Goal: Task Accomplishment & Management: Complete application form

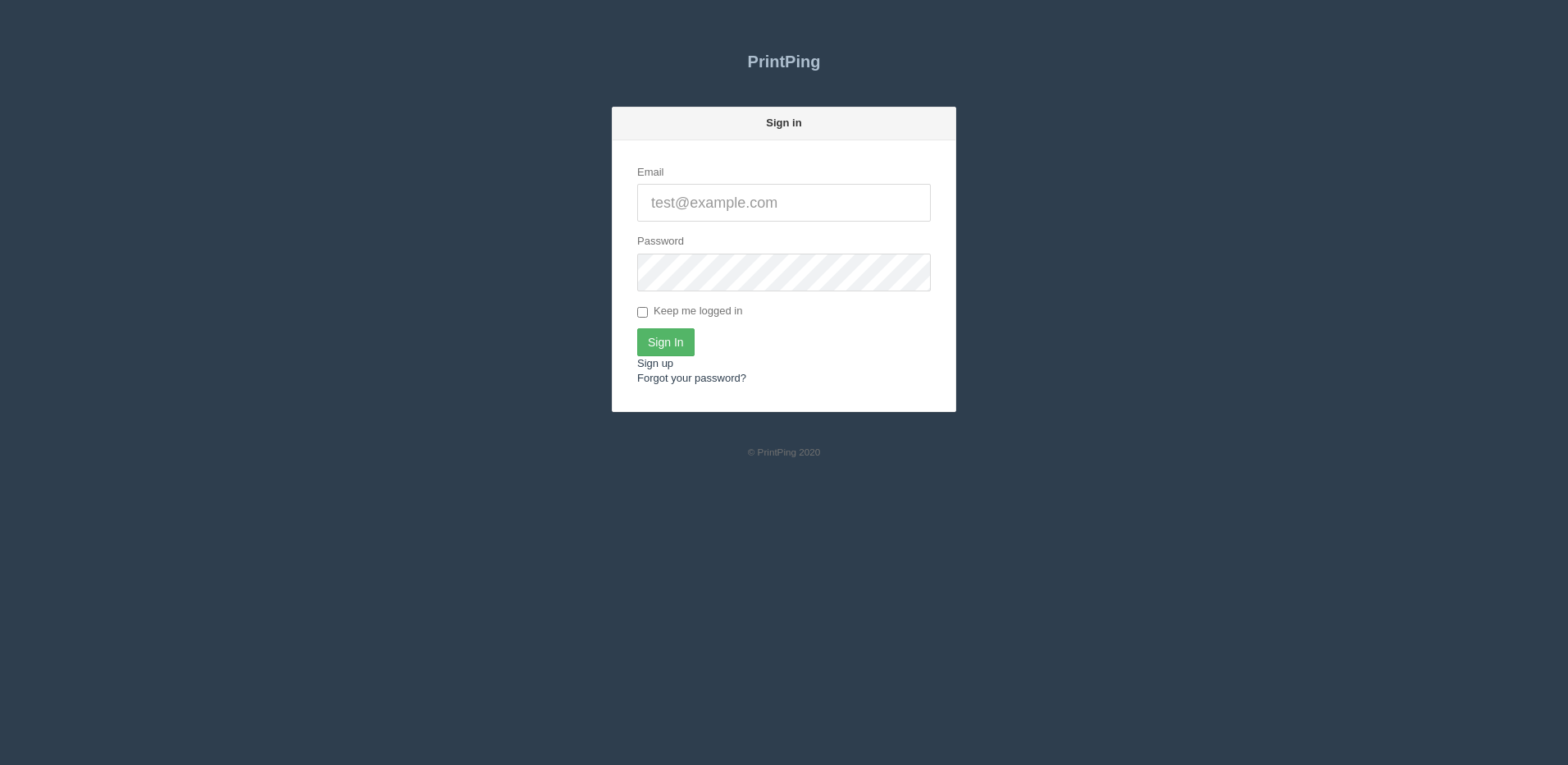
type input "[PERSON_NAME][EMAIL_ADDRESS][DOMAIN_NAME]"
click at [665, 337] on input "Sign In" at bounding box center [666, 342] width 57 height 28
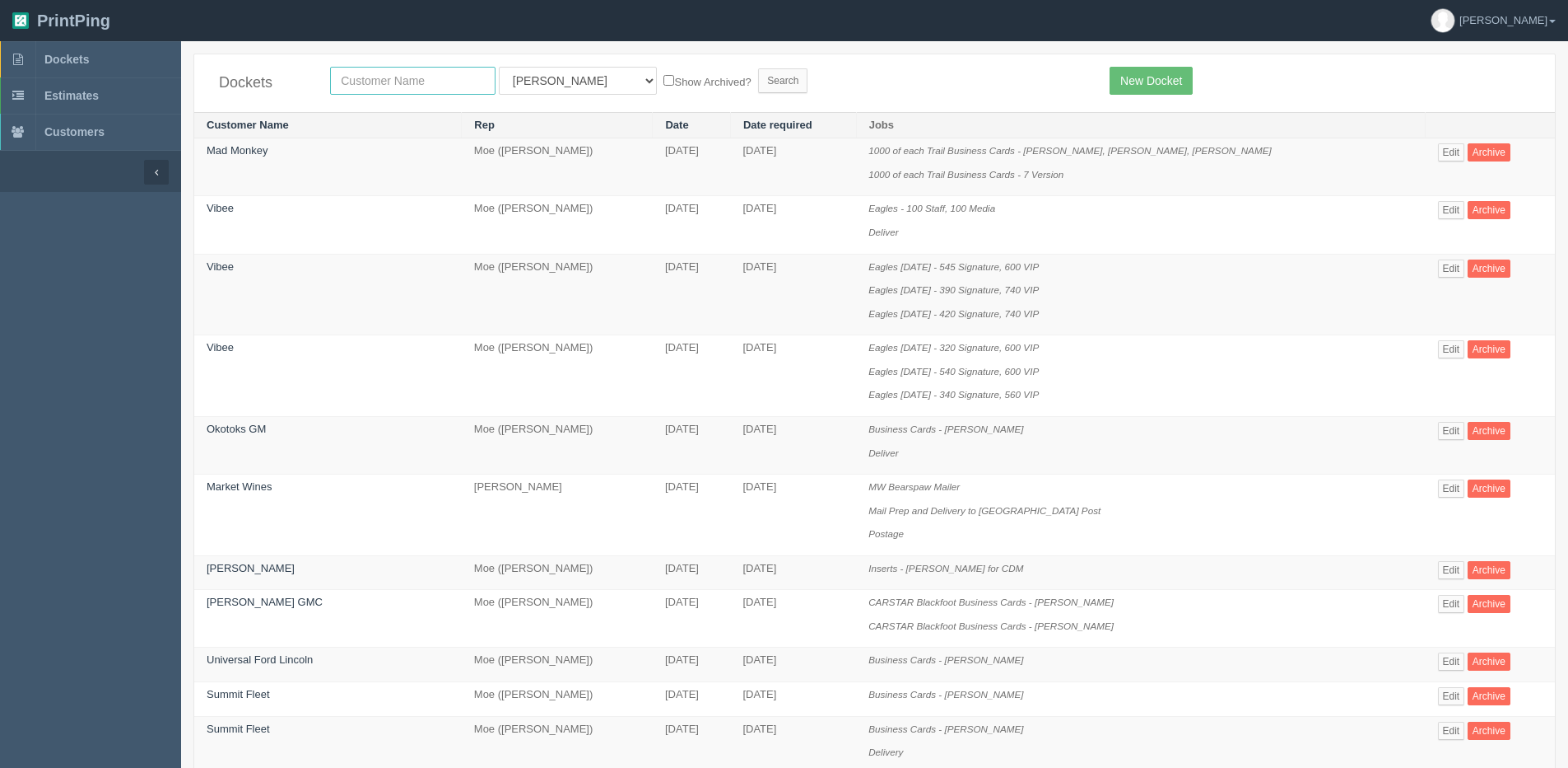
click at [378, 71] on input "text" at bounding box center [413, 80] width 165 height 28
click at [370, 78] on input "text" at bounding box center [413, 80] width 165 height 28
click at [391, 79] on input "text" at bounding box center [413, 80] width 165 height 28
click at [323, 160] on td "Mad Monkey" at bounding box center [328, 167] width 268 height 57
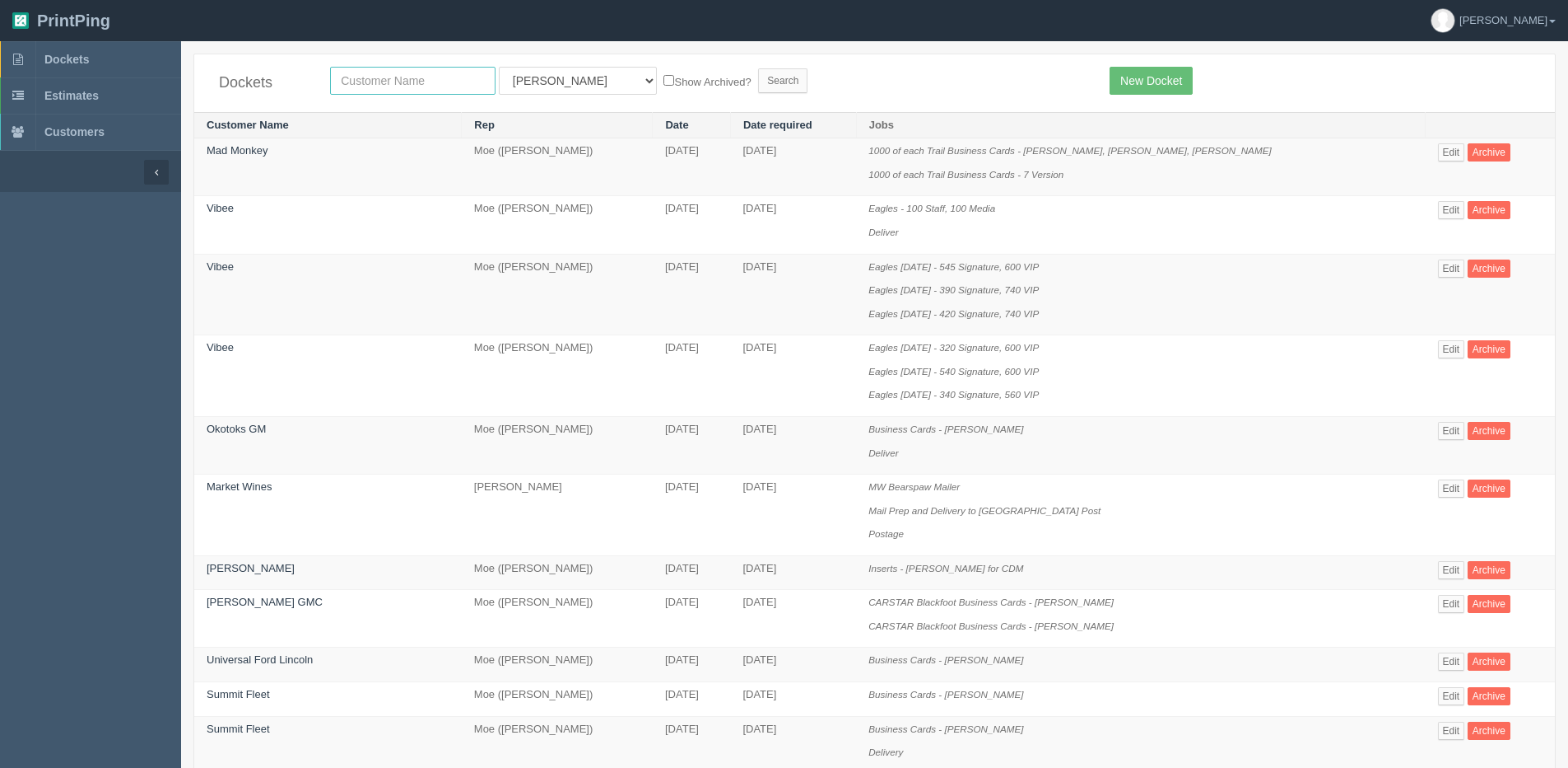
click at [373, 84] on input "text" at bounding box center [413, 80] width 165 height 28
click at [347, 123] on th "Customer Name" at bounding box center [328, 125] width 268 height 26
click at [369, 78] on input "text" at bounding box center [413, 80] width 165 height 28
click at [400, 73] on input "text" at bounding box center [413, 80] width 165 height 28
type input "xdoc"
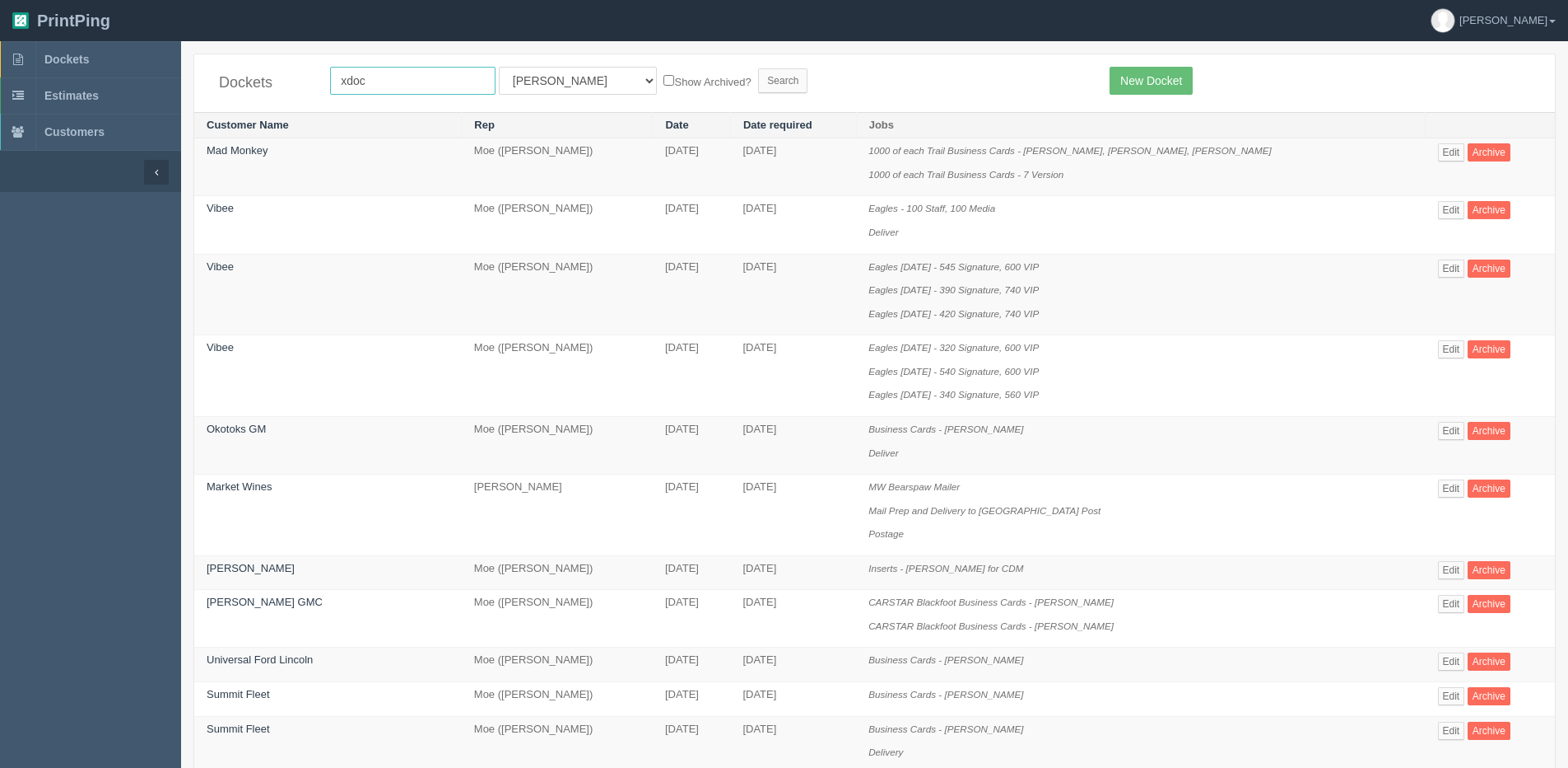
click at [758, 68] on input "Search" at bounding box center [783, 80] width 49 height 25
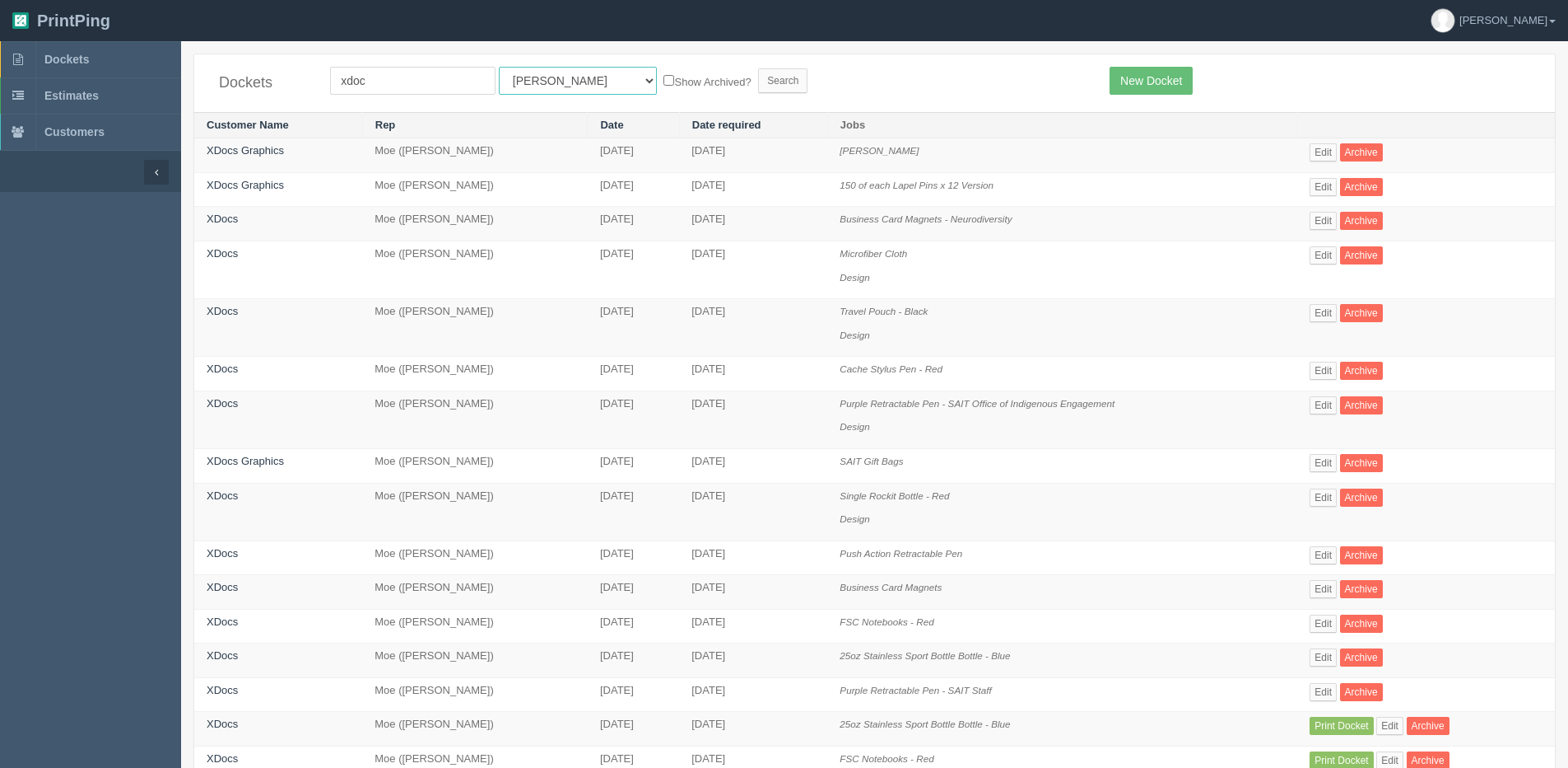
click at [566, 84] on select "All Users Ali Ali Test 1 Aly Amy Ankit Arif Brandon Dan France Greg Jim Mark Ma…" at bounding box center [578, 80] width 158 height 28
select select "1"
click at [499, 67] on select "All Users Ali Ali Test 1 Aly Amy Ankit Arif Brandon Dan France Greg Jim Mark Ma…" at bounding box center [578, 80] width 158 height 28
click at [664, 77] on label "Show Archived?" at bounding box center [707, 81] width 87 height 19
click at [664, 77] on input "Show Archived?" at bounding box center [669, 80] width 11 height 11
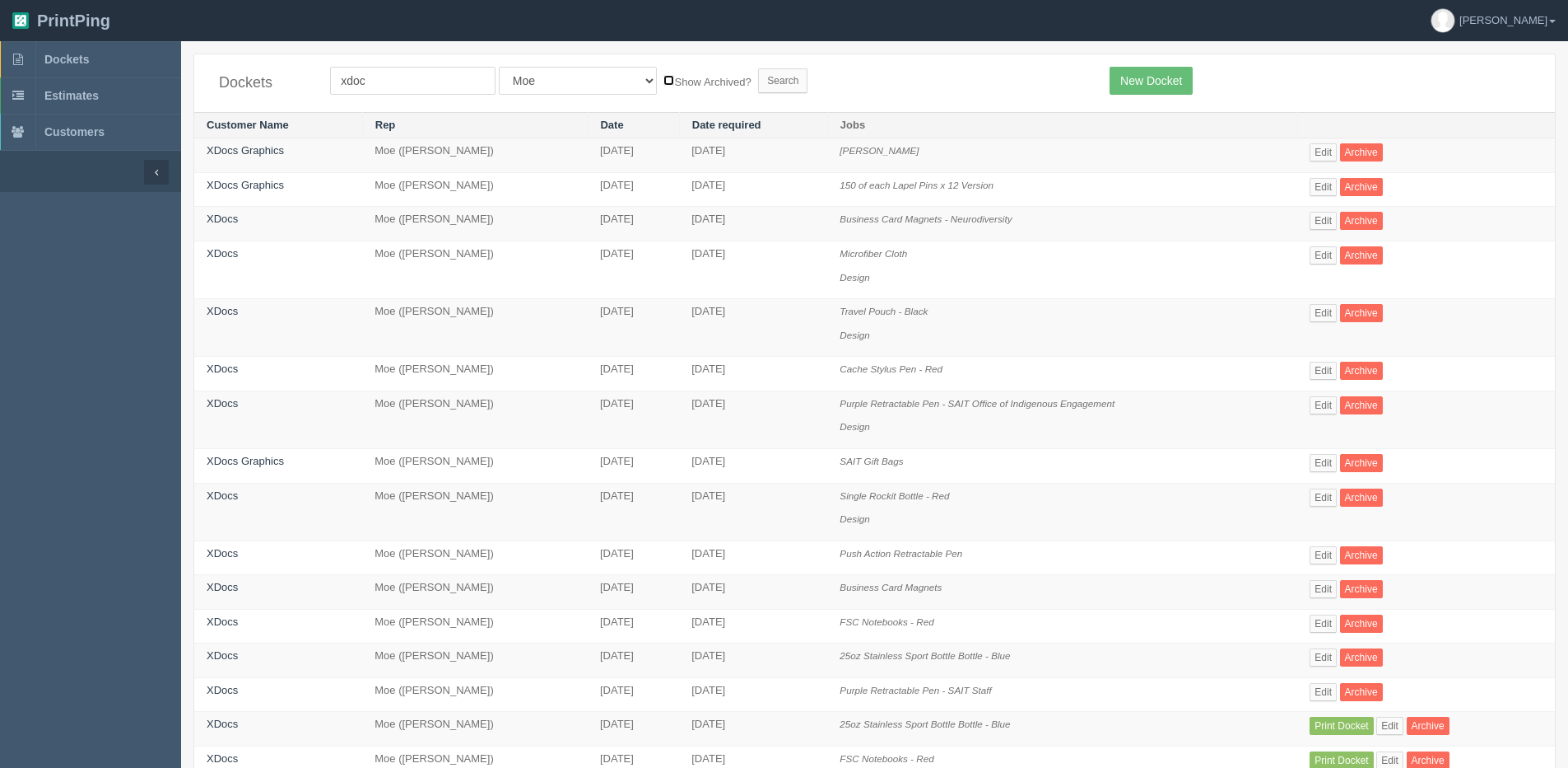
checkbox input "true"
click at [758, 90] on input "Search" at bounding box center [783, 80] width 49 height 25
click at [1323, 406] on link "Edit" at bounding box center [1323, 405] width 27 height 18
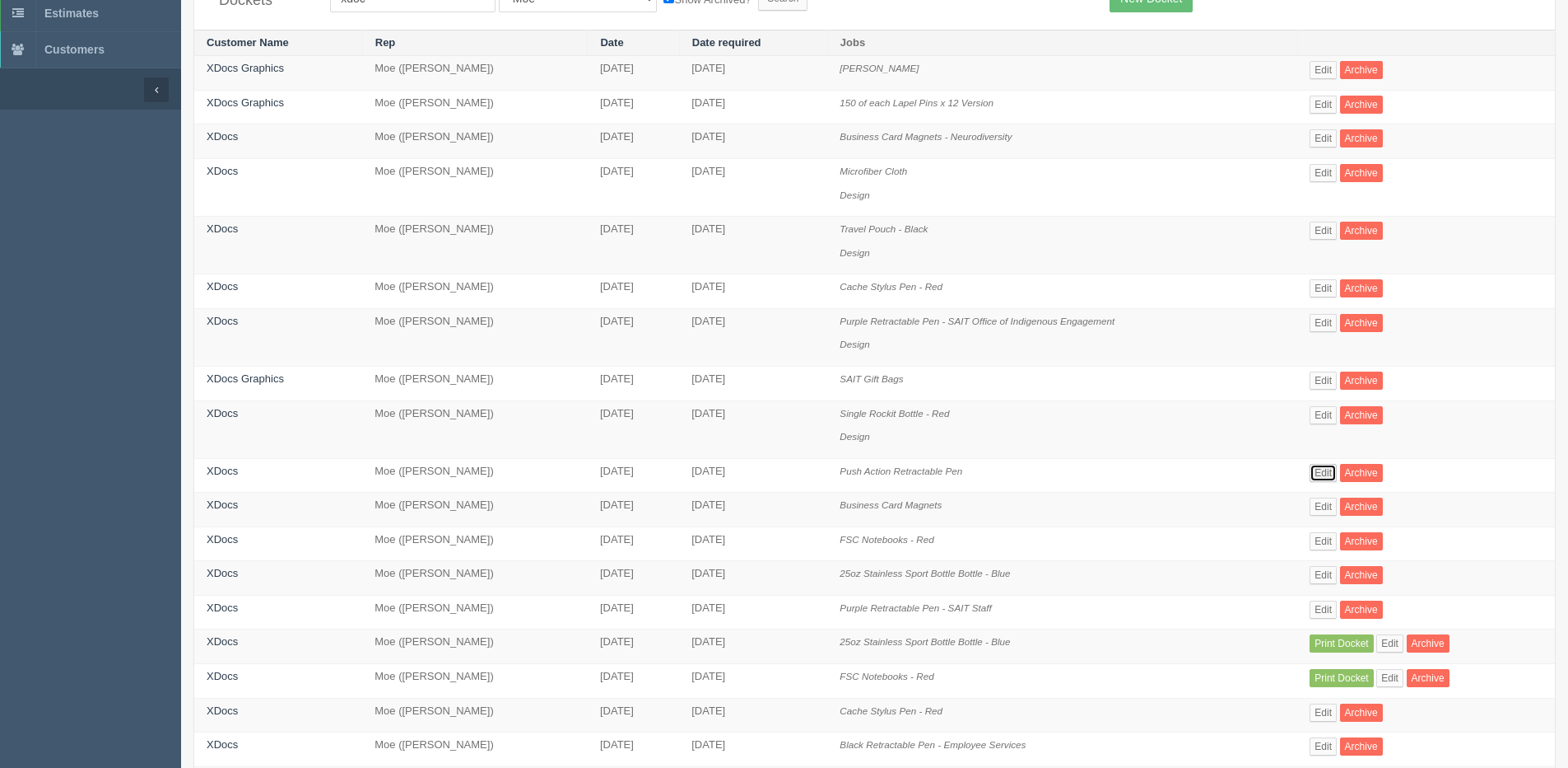
click at [1330, 477] on link "Edit" at bounding box center [1323, 472] width 27 height 18
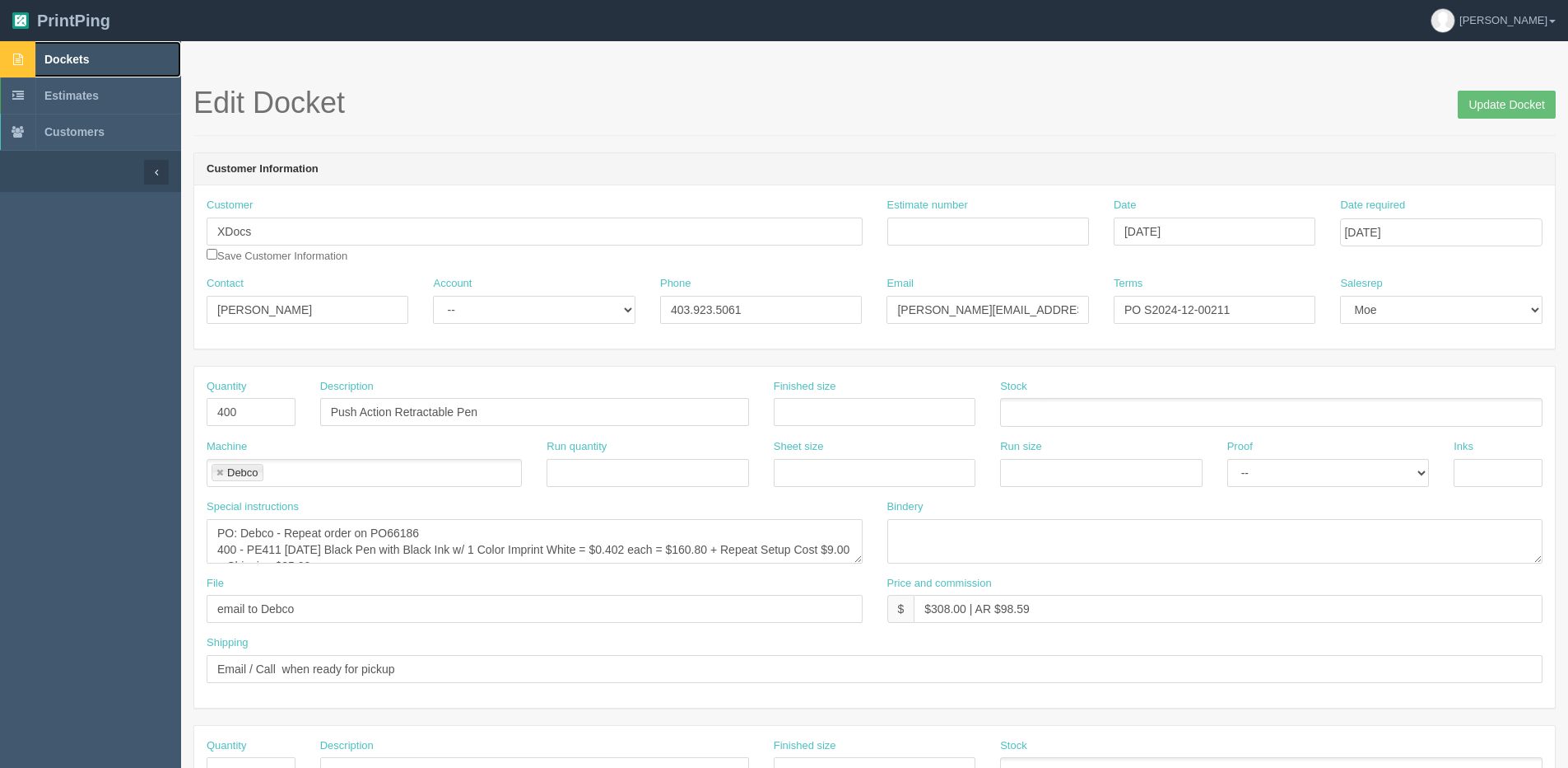
drag, startPoint x: 67, startPoint y: 59, endPoint x: 52, endPoint y: 66, distance: 16.6
click at [67, 59] on span "Dockets" at bounding box center [67, 59] width 45 height 14
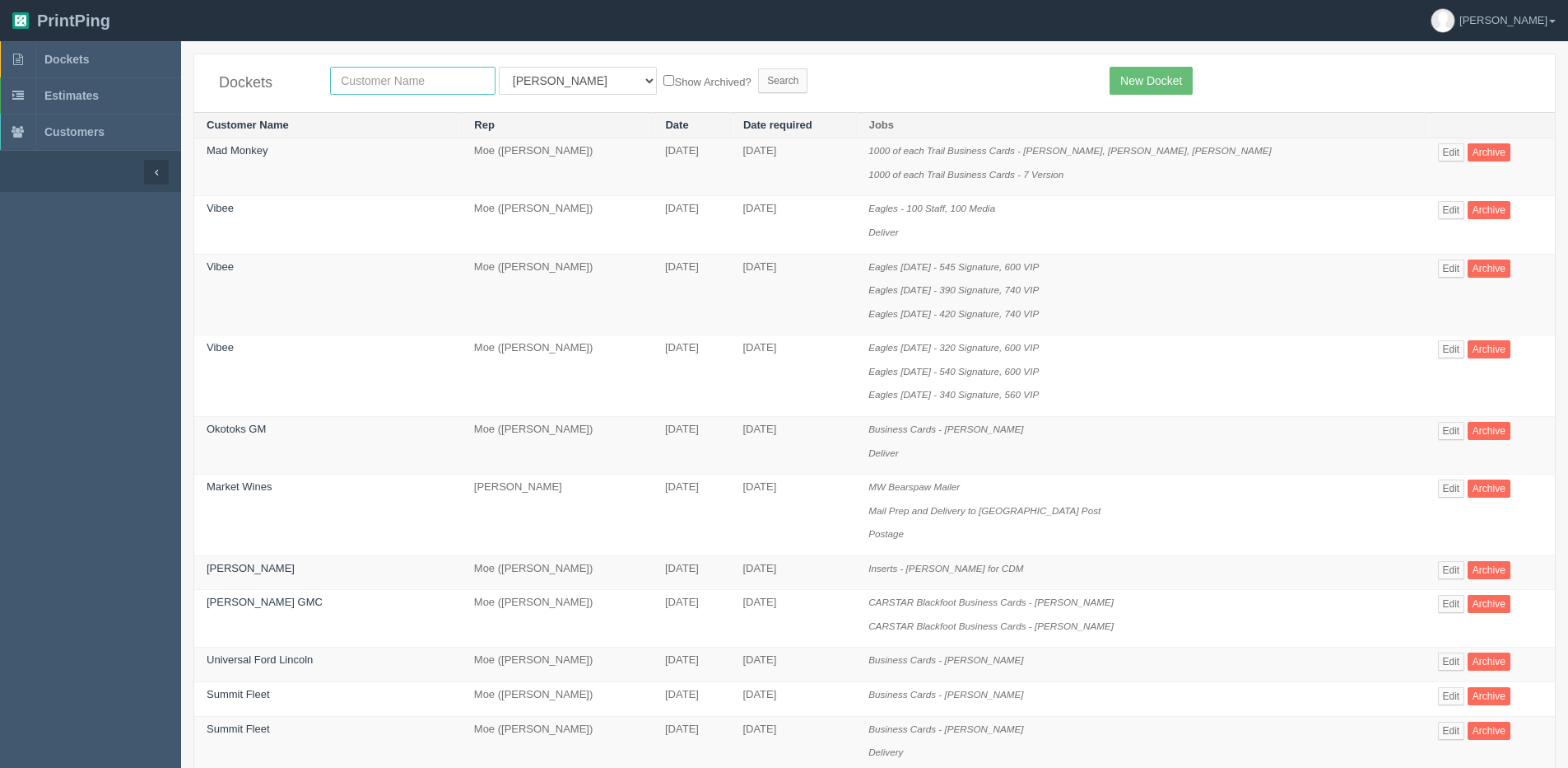
click at [387, 86] on input "text" at bounding box center [413, 80] width 165 height 28
type input "XDocs"
click at [664, 78] on label "Show Archived?" at bounding box center [707, 81] width 87 height 19
click at [664, 78] on input "Show Archived?" at bounding box center [669, 80] width 11 height 11
checkbox input "true"
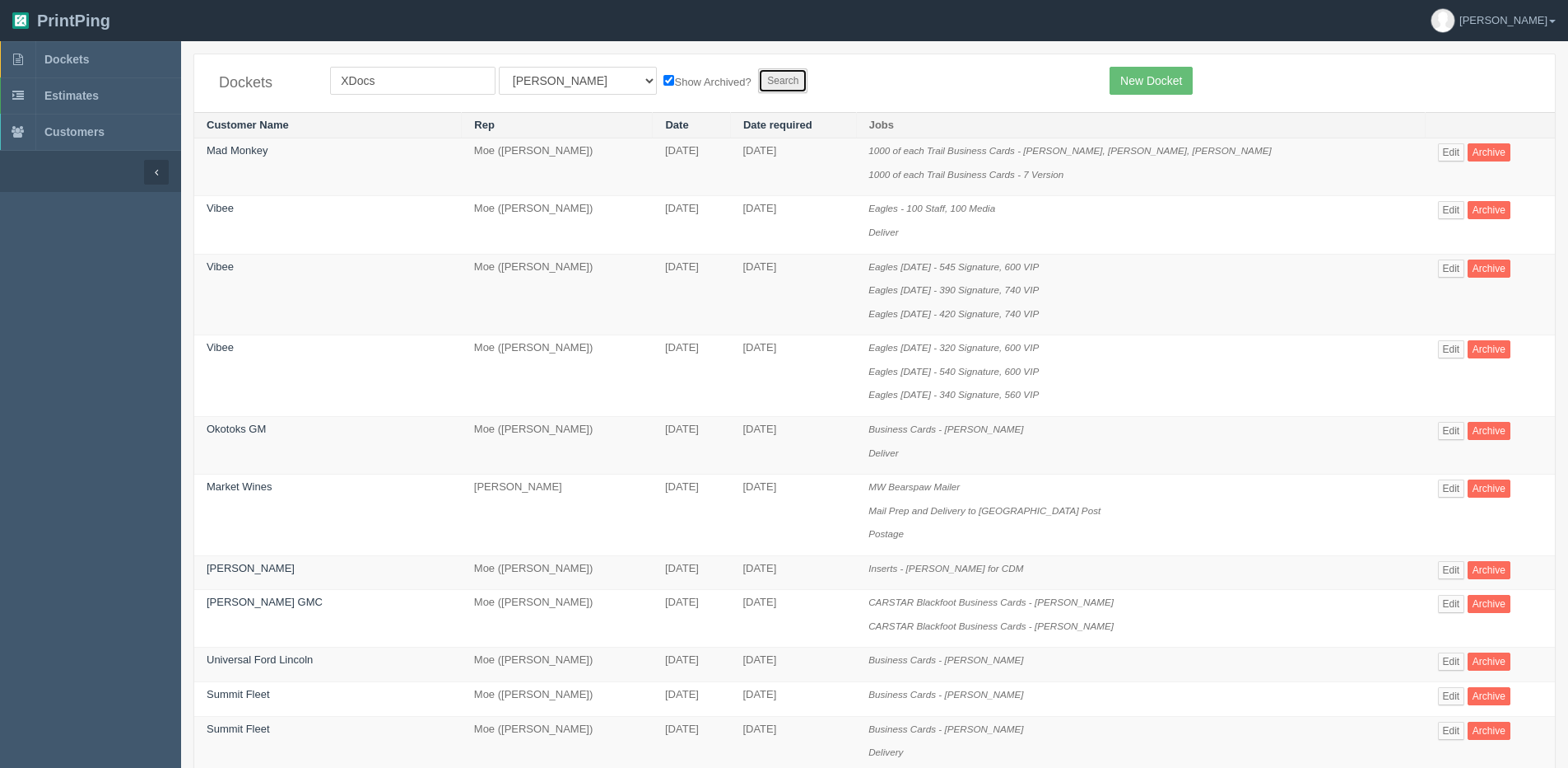
click at [758, 78] on input "Search" at bounding box center [783, 80] width 49 height 25
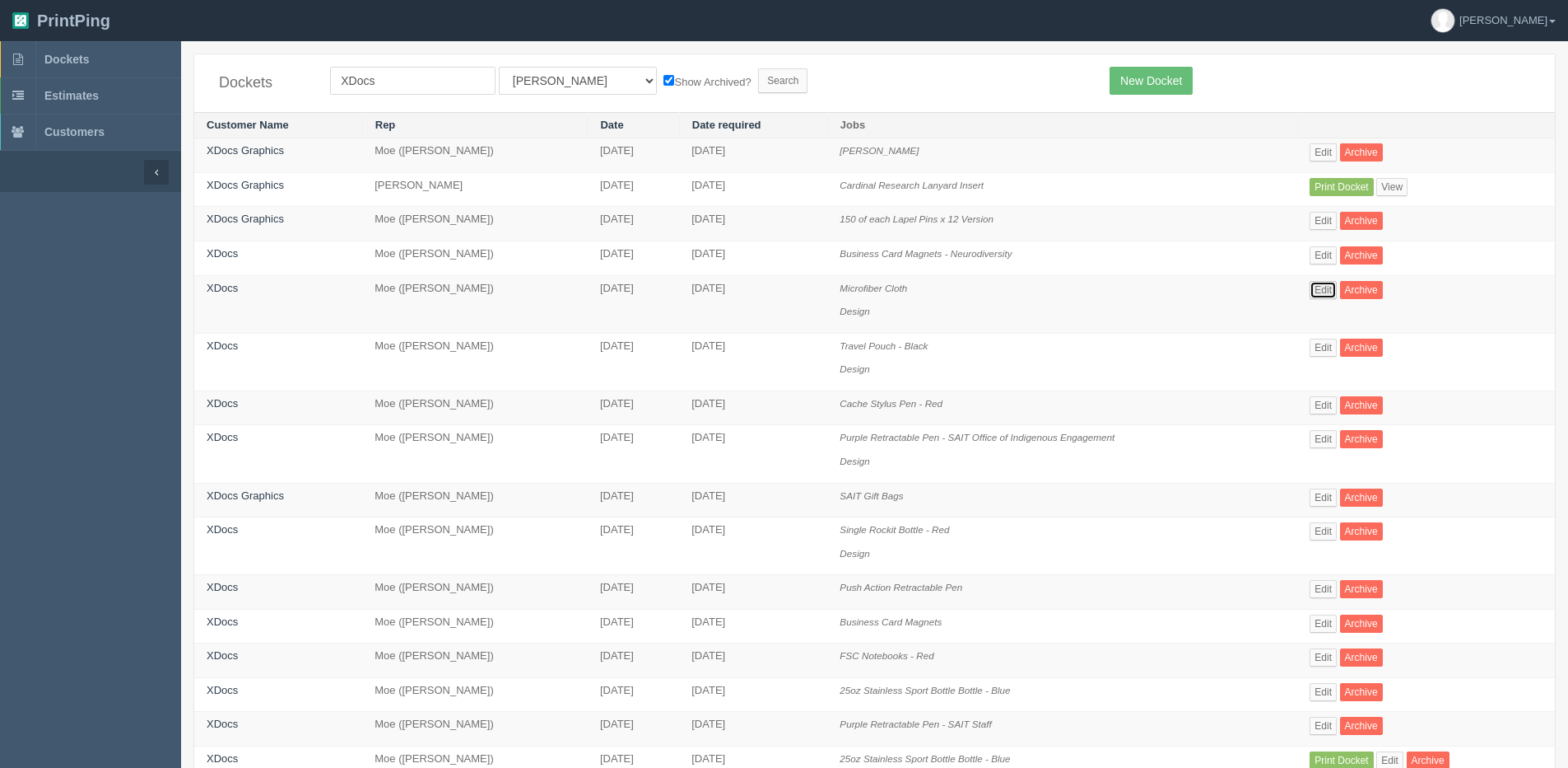
click at [1332, 291] on link "Edit" at bounding box center [1323, 289] width 27 height 18
click at [1330, 339] on link "Edit" at bounding box center [1323, 347] width 27 height 18
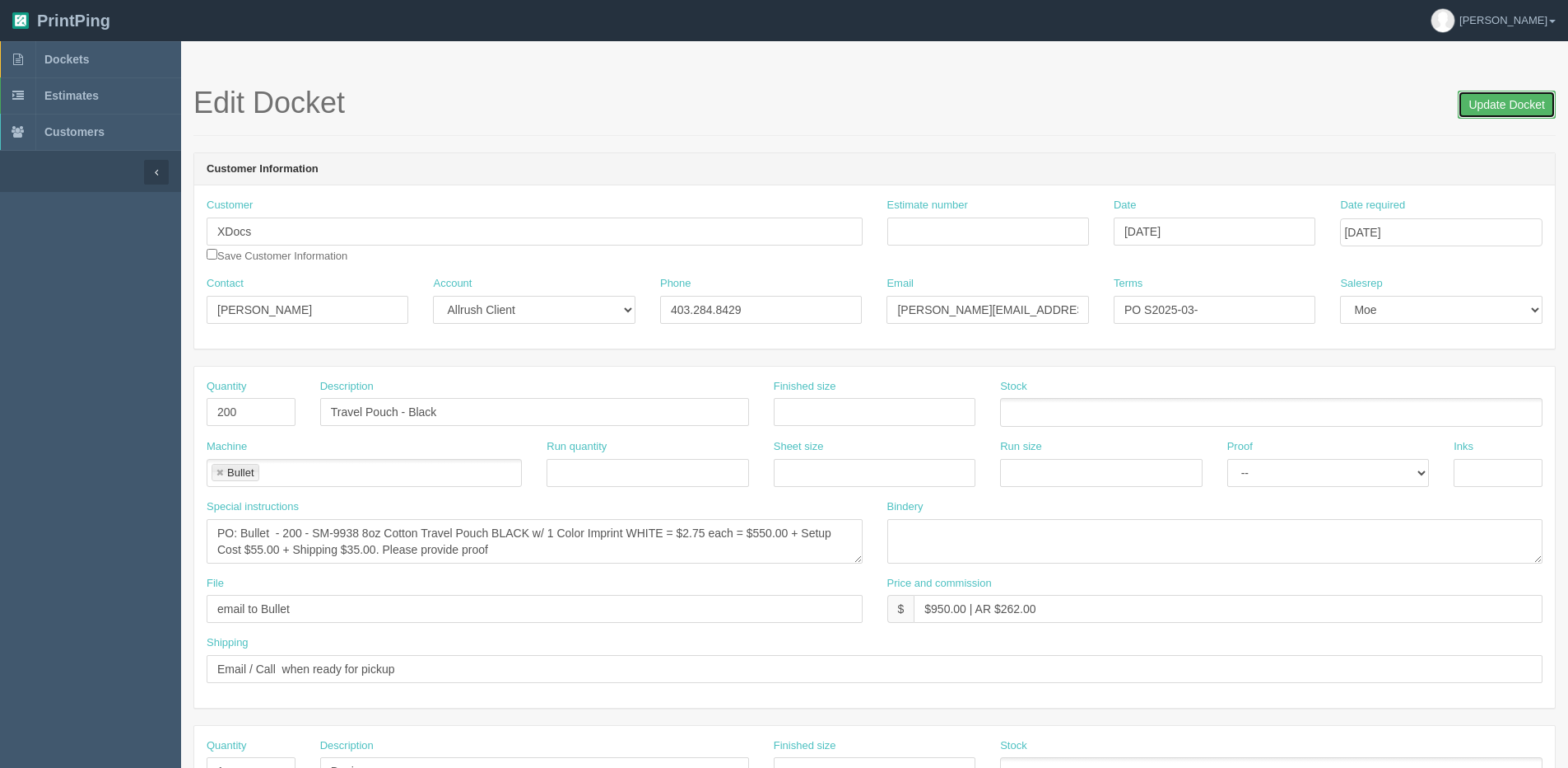
click at [1493, 105] on input "Update Docket" at bounding box center [1507, 104] width 98 height 28
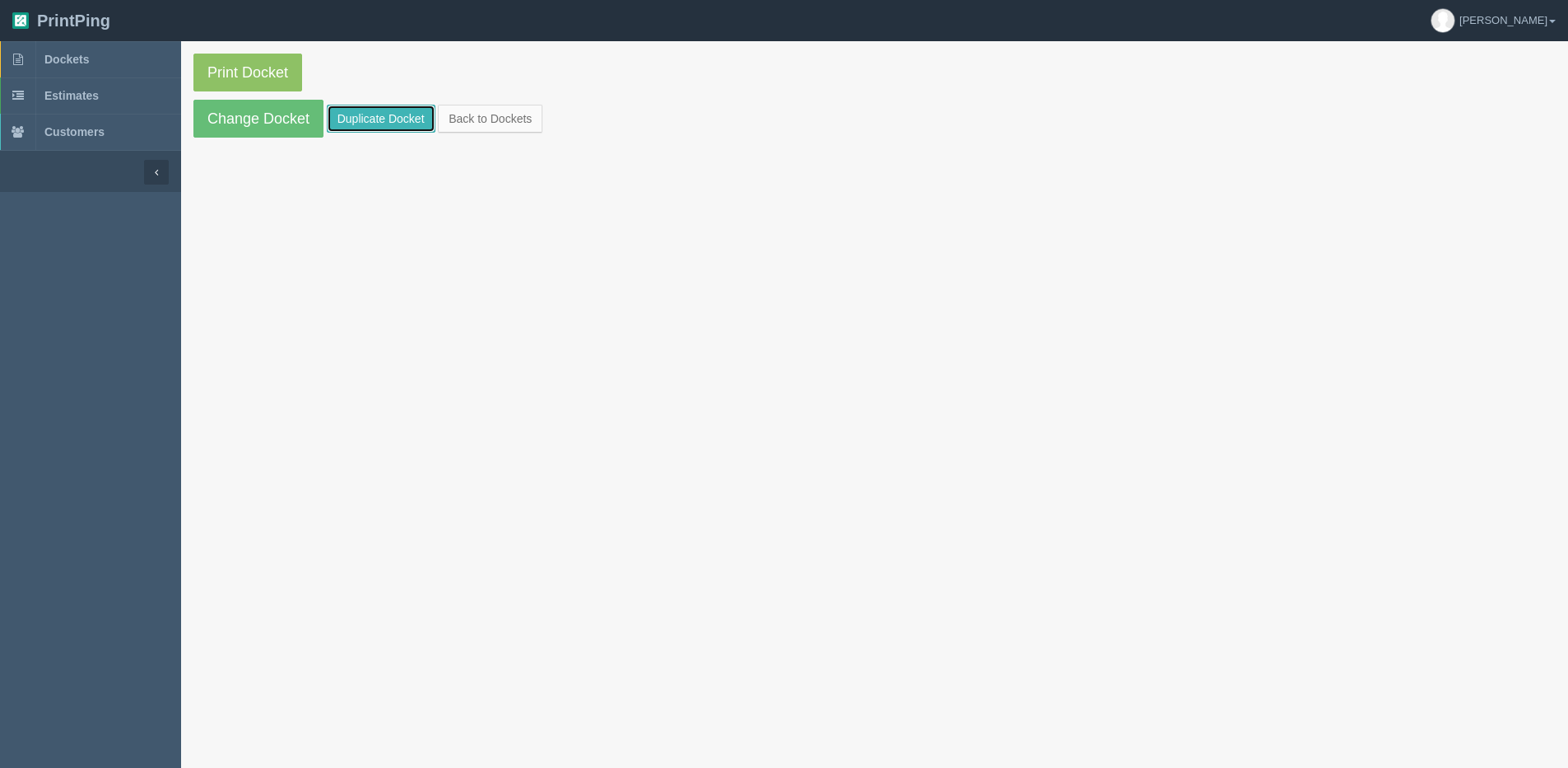
click at [368, 121] on link "Duplicate Docket" at bounding box center [381, 118] width 109 height 28
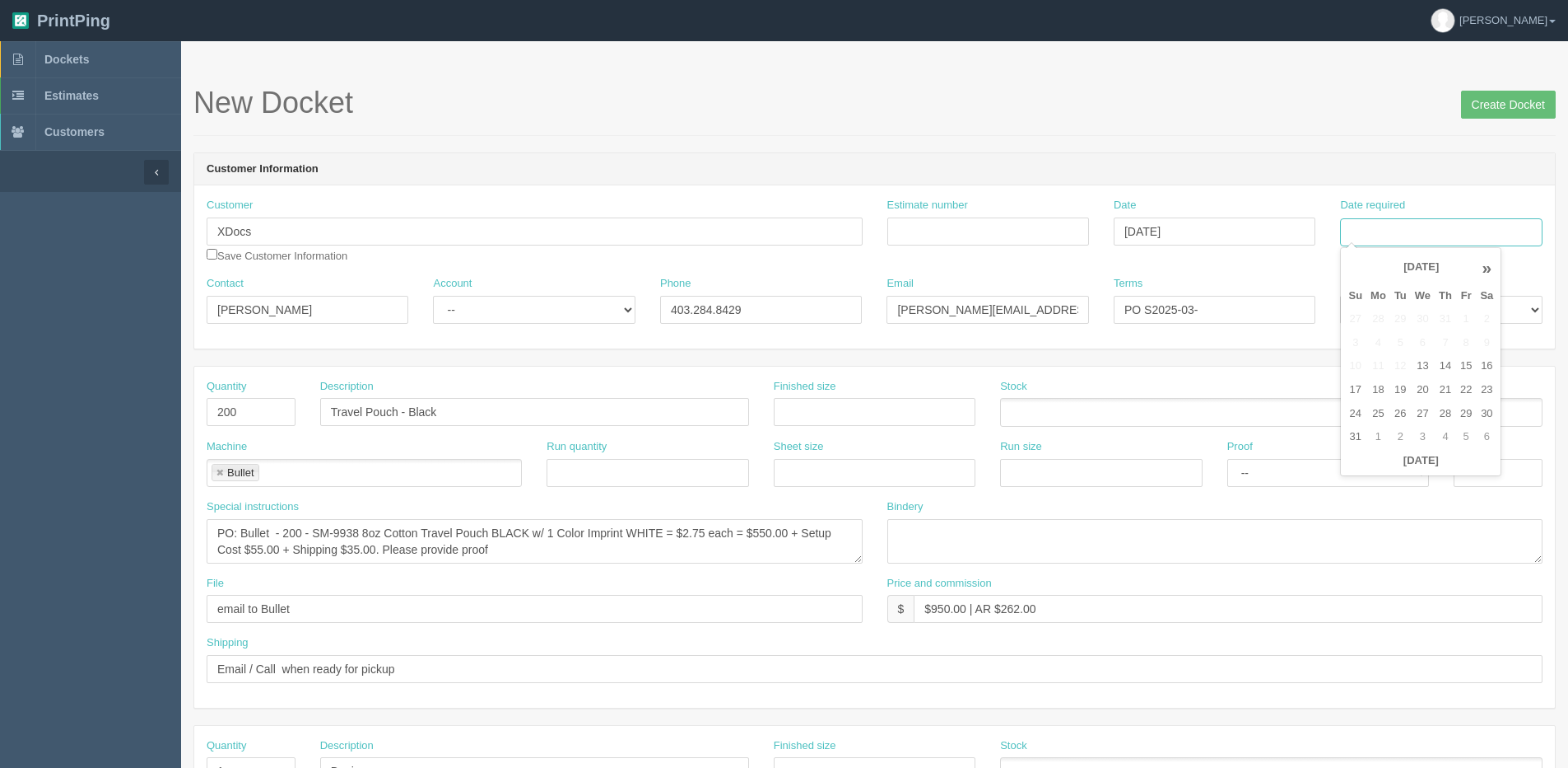
drag, startPoint x: 1435, startPoint y: 229, endPoint x: 1411, endPoint y: 237, distance: 25.3
click at [1435, 229] on input "Date required" at bounding box center [1440, 231] width 202 height 28
click at [1356, 471] on th "Today" at bounding box center [1420, 460] width 153 height 24
click at [1458, 438] on td "5" at bounding box center [1466, 437] width 19 height 24
type input "September 5, 2025"
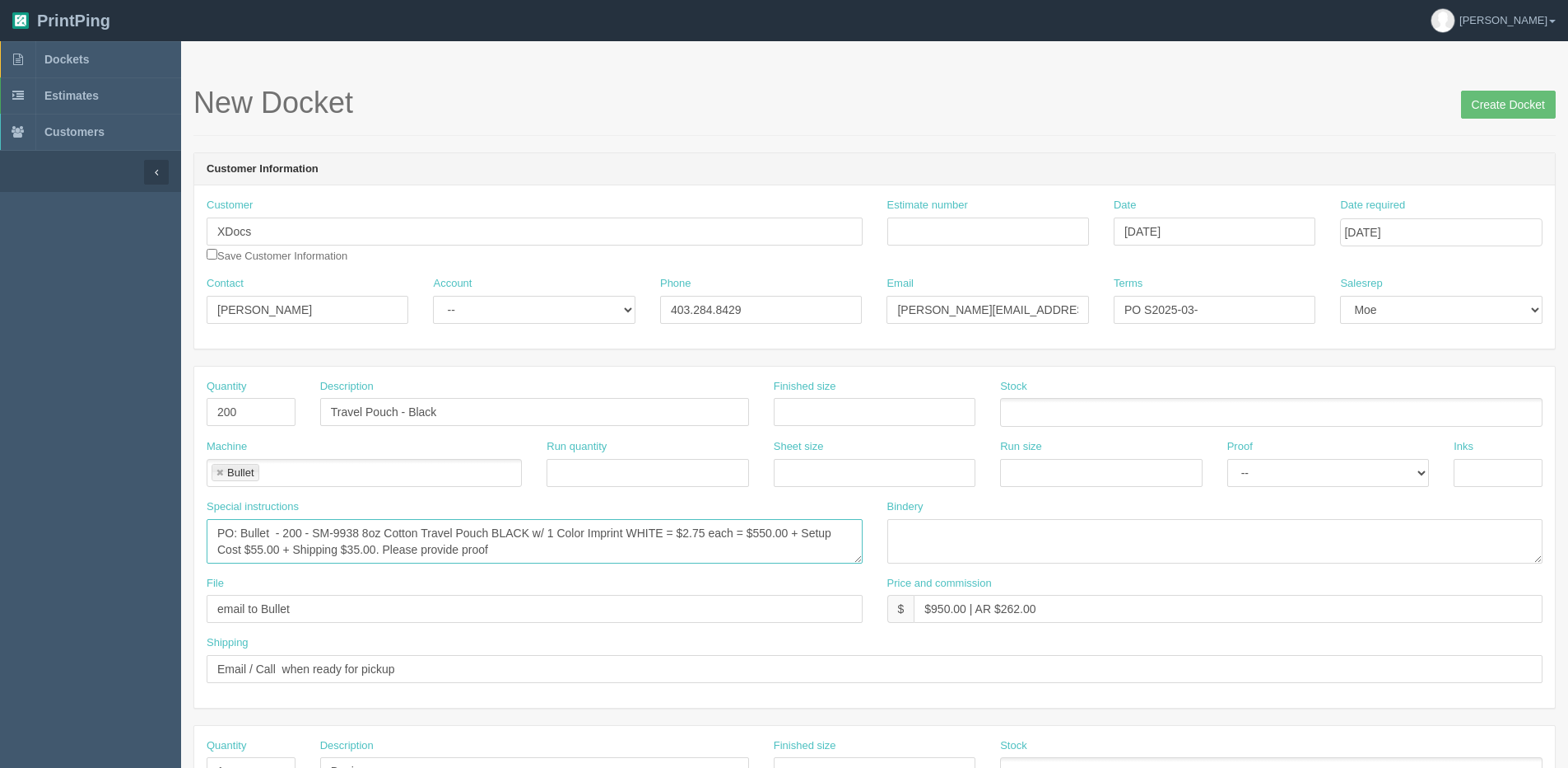
drag, startPoint x: 244, startPoint y: 528, endPoint x: 270, endPoint y: 527, distance: 26.0
click at [270, 527] on textarea "PO: Bullet - 200 - SM-9938 8oz Cotton Travel Pouch BLACK w/ 1 Color Imprint WHI…" at bounding box center [534, 541] width 656 height 45
type textarea "PO: PCNA - 200 - SM-9938 8oz Cotton Travel Pouch BLACK w/ 1 Color Imprint WHITE…"
click at [219, 470] on link at bounding box center [220, 473] width 10 height 11
type textarea "PO: PCNA - 200 - SM-9938 8oz Cotton Travel Pouch BLACK w/ 1 Color Imprint WHITE…"
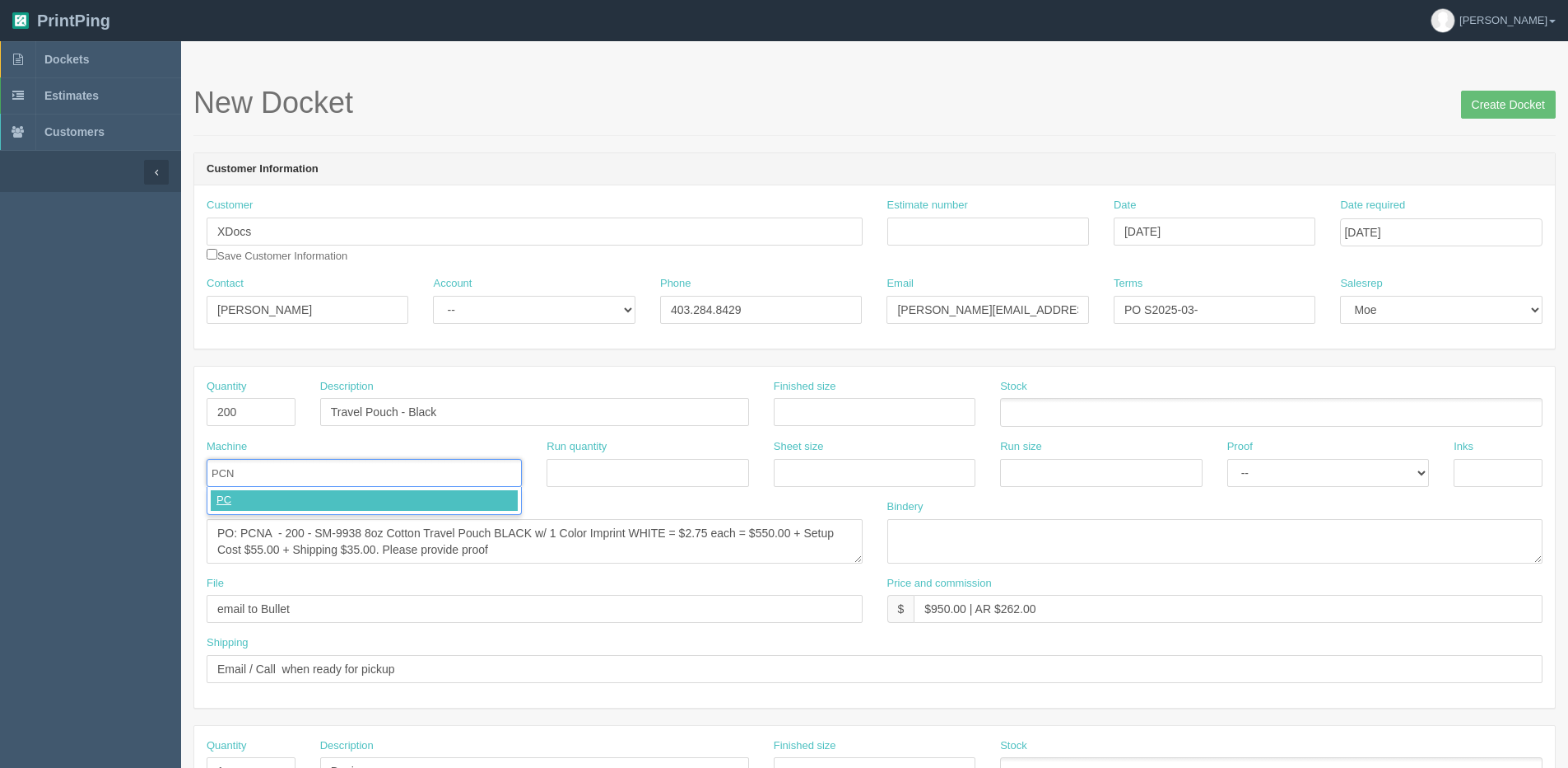
type input "PCNA"
drag, startPoint x: 697, startPoint y: 537, endPoint x: 707, endPoint y: 537, distance: 10.0
click at [707, 537] on textarea "PO: Bullet - 200 - SM-9938 8oz Cotton Travel Pouch BLACK w/ 1 Color Imprint WHI…" at bounding box center [534, 541] width 656 height 45
drag, startPoint x: 251, startPoint y: 547, endPoint x: 383, endPoint y: 510, distance: 137.1
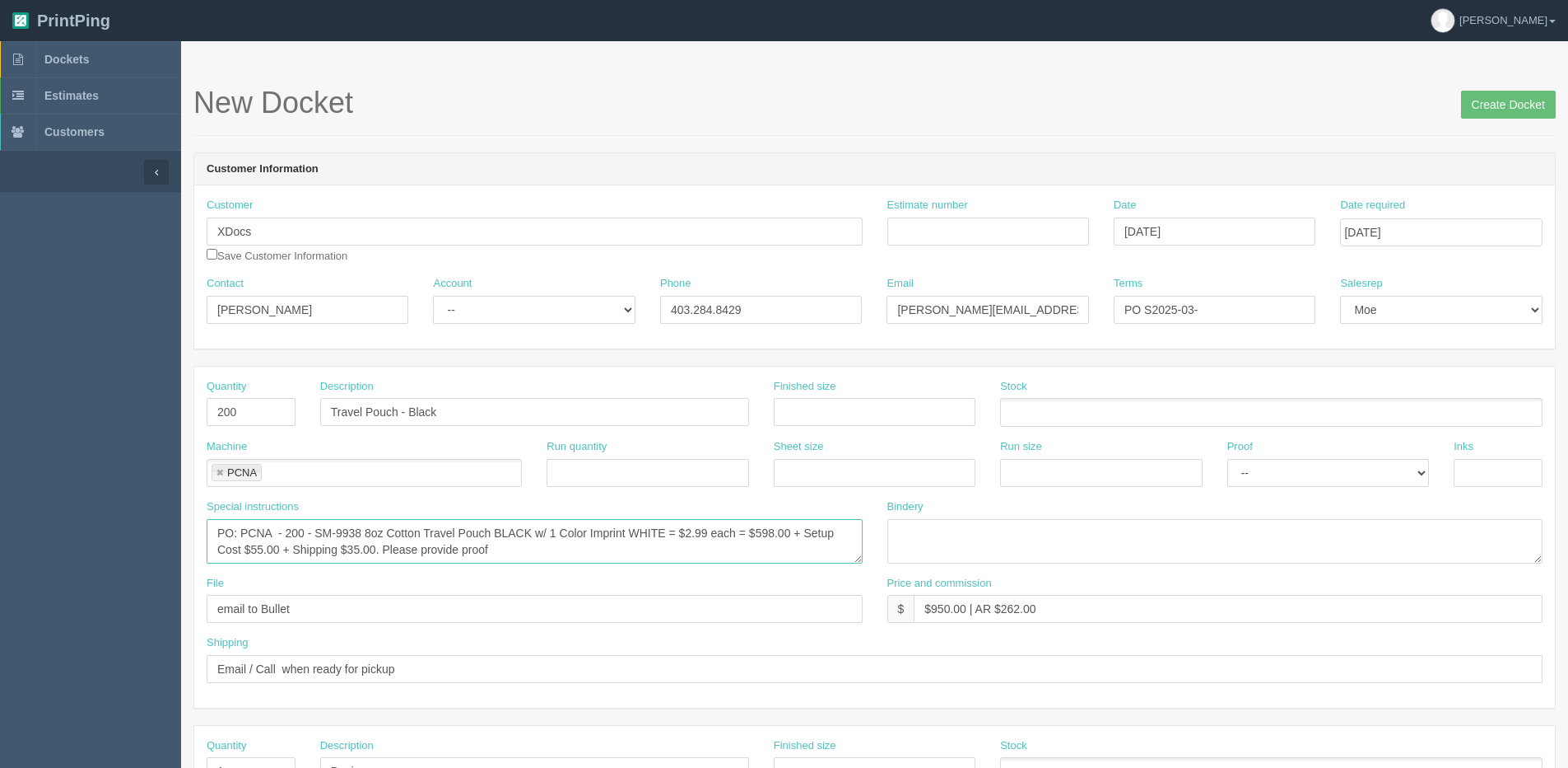
click at [251, 547] on textarea "PO: Bullet - 200 - SM-9938 8oz Cotton Travel Pouch BLACK w/ 1 Color Imprint WHI…" at bounding box center [534, 541] width 656 height 45
type textarea "PO: PCNA - 200 - SM-9938 8oz Cotton Travel Pouch BLACK w/ 1 Color Imprint WHITE…"
drag, startPoint x: 930, startPoint y: 610, endPoint x: 965, endPoint y: 613, distance: 35.1
click at [965, 613] on input "$950.00 | AR $262.00" at bounding box center [1228, 608] width 629 height 28
drag, startPoint x: 1016, startPoint y: 610, endPoint x: 1125, endPoint y: 593, distance: 110.3
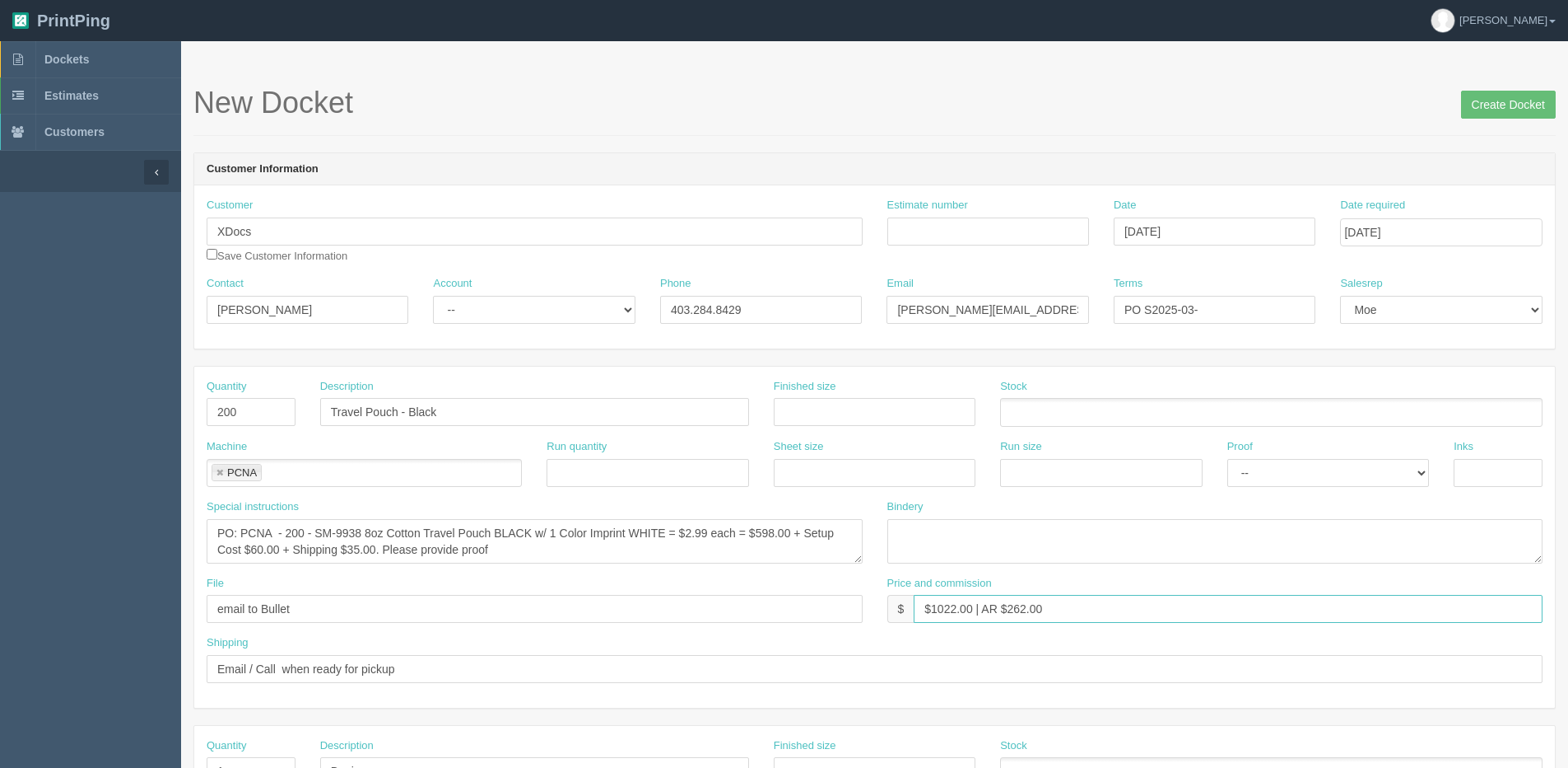
click at [1072, 602] on input "$1022.00 | AR $262.00" at bounding box center [1228, 608] width 629 height 28
type input "$1022.00 | AR $277.03"
drag, startPoint x: 1228, startPoint y: 310, endPoint x: 732, endPoint y: 353, distance: 497.9
click at [724, 348] on div "Customer Information Customer XDocs Save Customer Information Estimate number D…" at bounding box center [875, 250] width 1363 height 197
type input "Due on receipt"
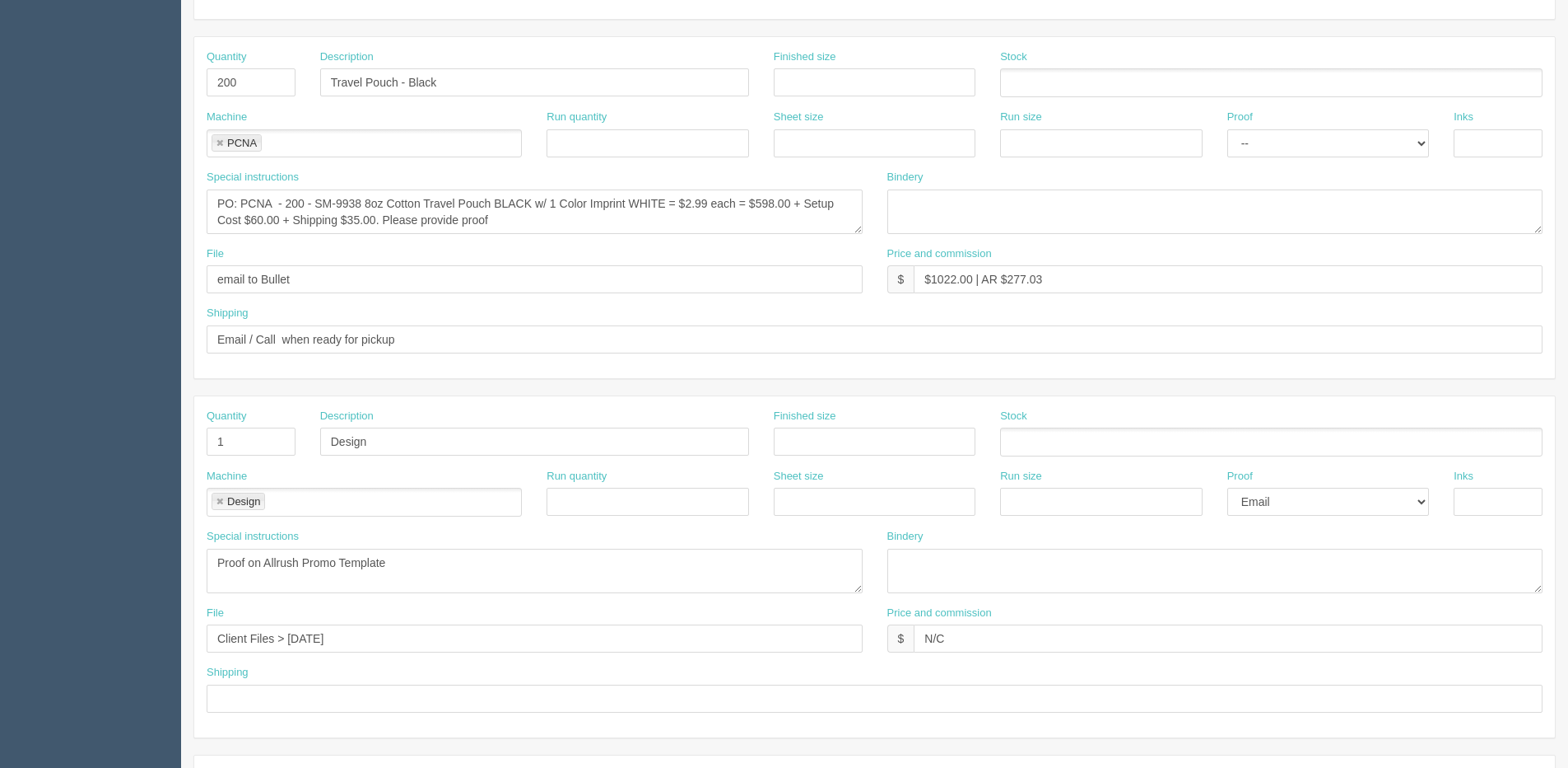
scroll to position [411, 0]
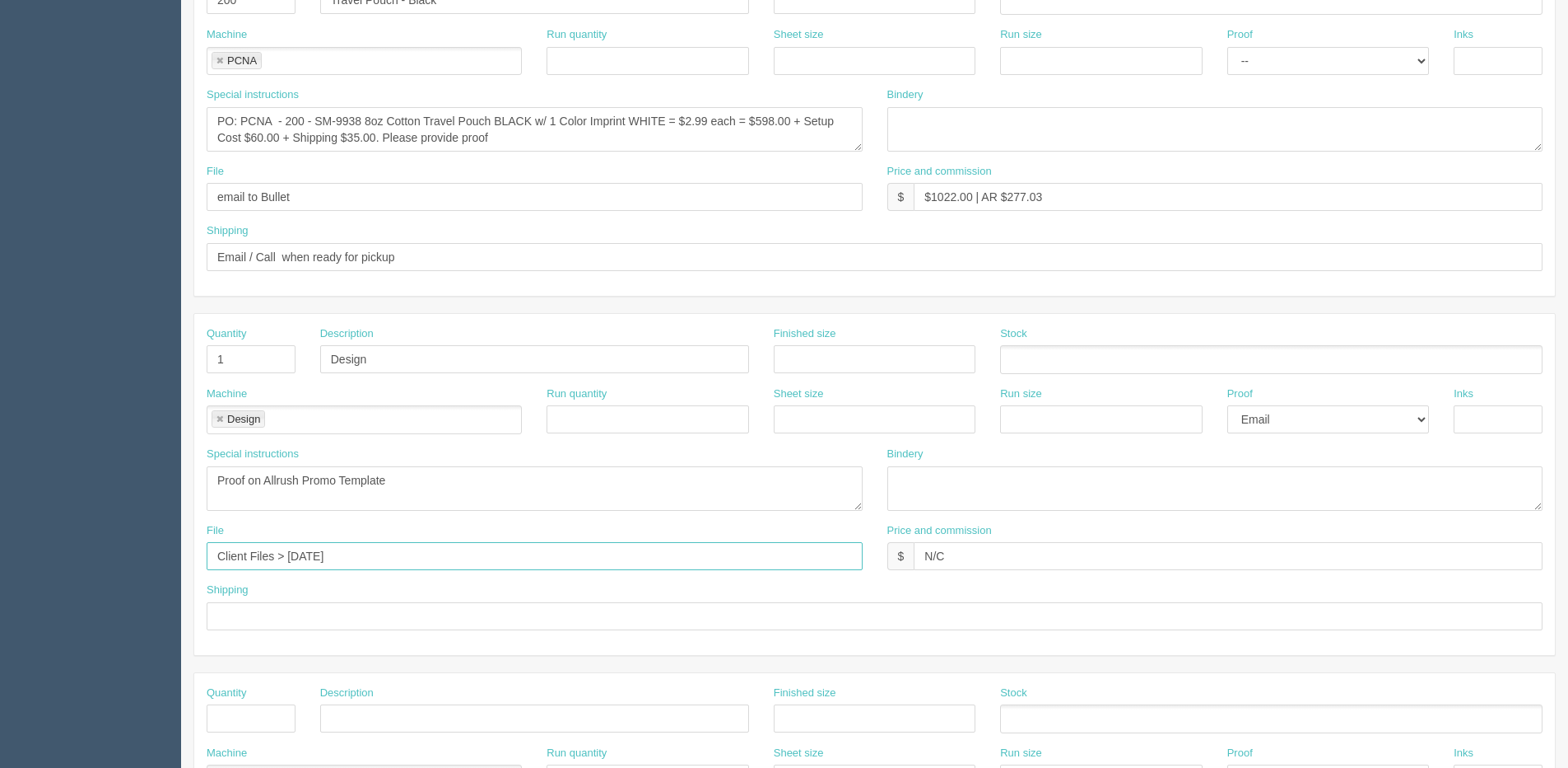
drag, startPoint x: 288, startPoint y: 558, endPoint x: 968, endPoint y: 481, distance: 684.3
click at [962, 481] on div "Quantity 1 Description Design Finished size Stock Machine Design Design Run qua…" at bounding box center [875, 484] width 1361 height 341
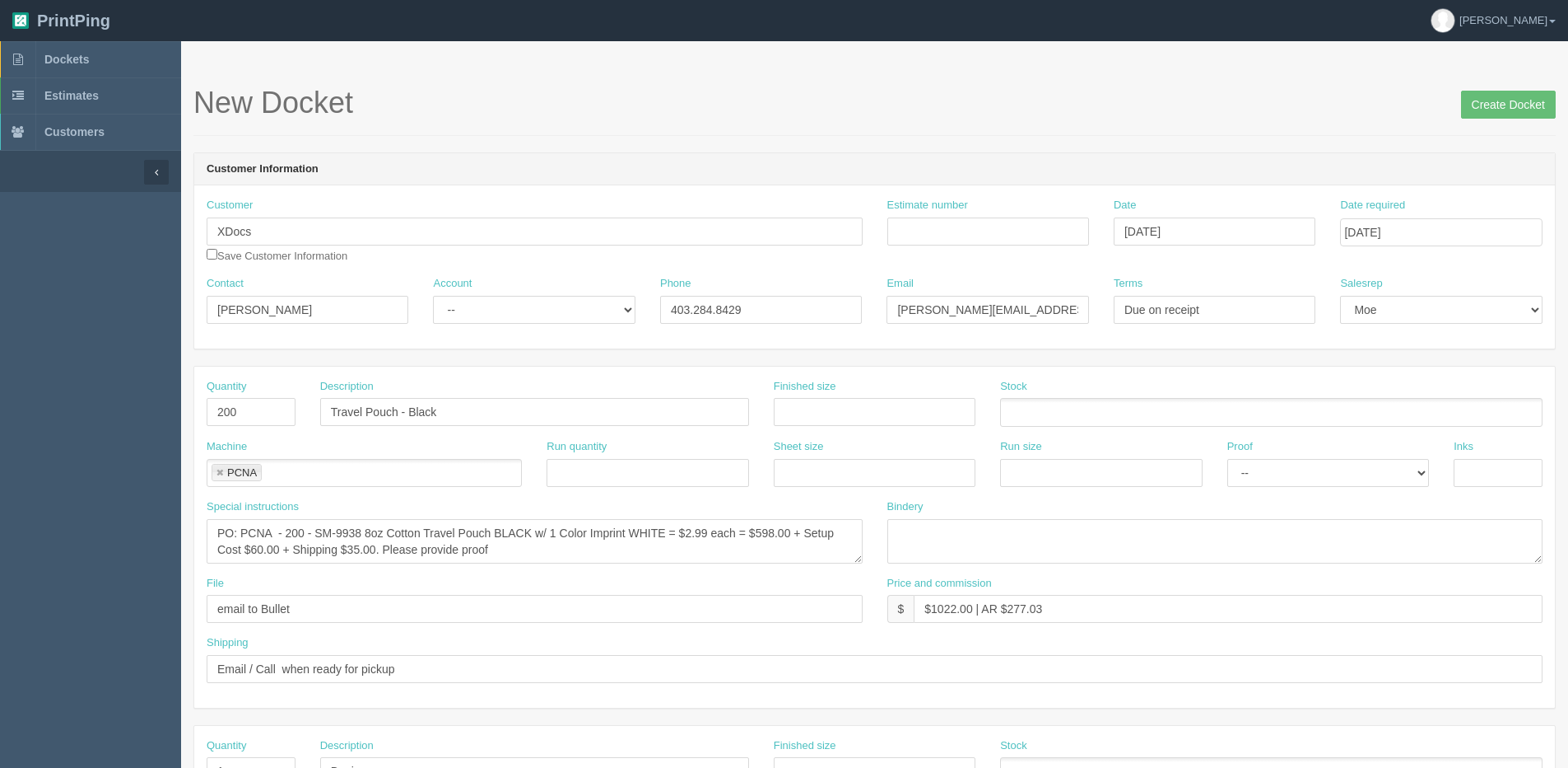
type input "Client Files > August 2025"
click at [1495, 105] on input "Create Docket" at bounding box center [1509, 104] width 95 height 28
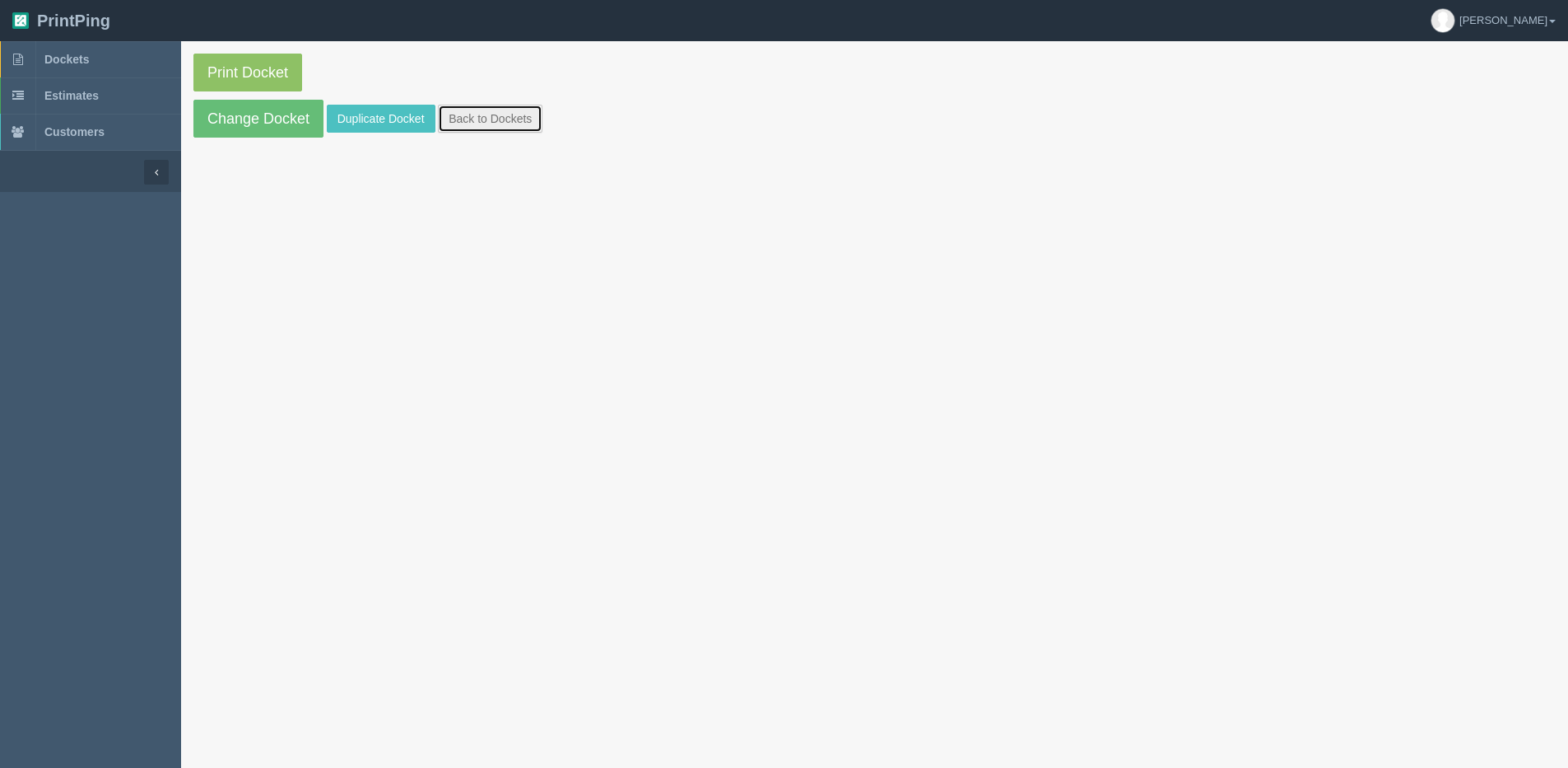
click at [477, 110] on link "Back to Dockets" at bounding box center [491, 118] width 105 height 28
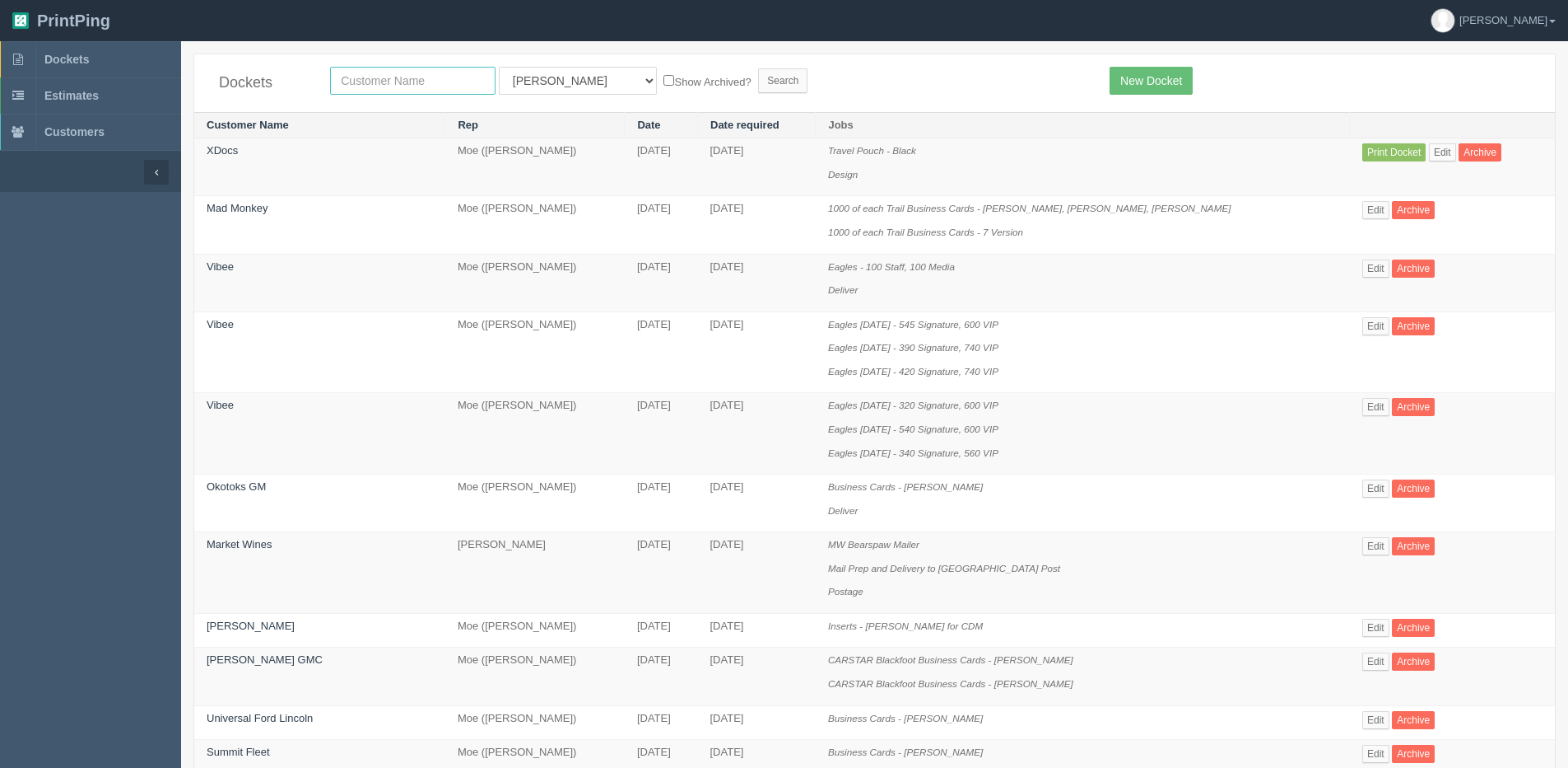
click at [368, 89] on input "text" at bounding box center [413, 80] width 165 height 28
type input "xdc"
click at [758, 68] on input "Search" at bounding box center [783, 80] width 49 height 25
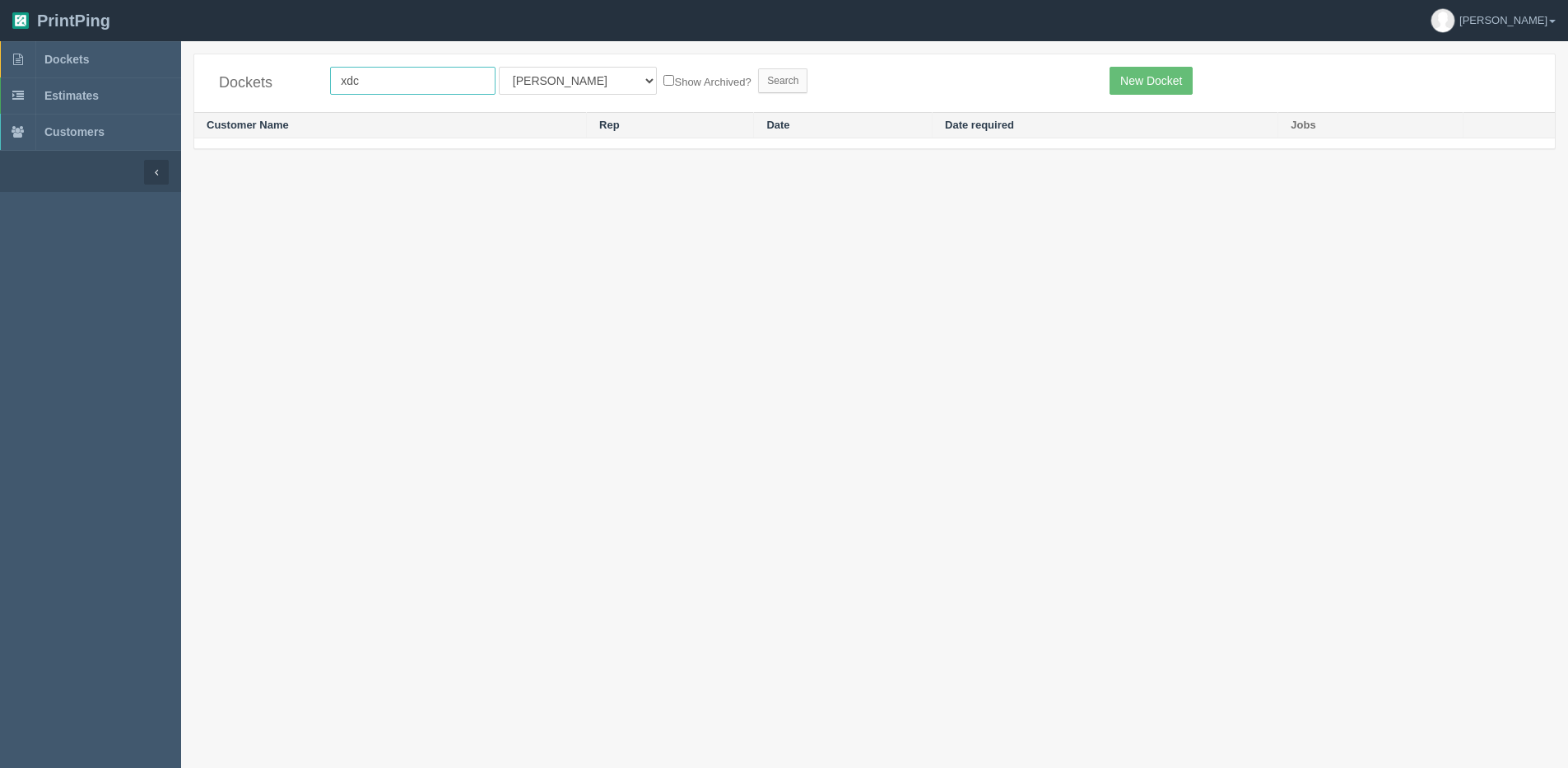
click at [370, 78] on input "xdc" at bounding box center [413, 80] width 165 height 28
type input "XDocs"
click at [664, 87] on label "Show Archived?" at bounding box center [707, 81] width 87 height 19
click at [664, 85] on input "Show Archived?" at bounding box center [669, 80] width 11 height 11
checkbox input "true"
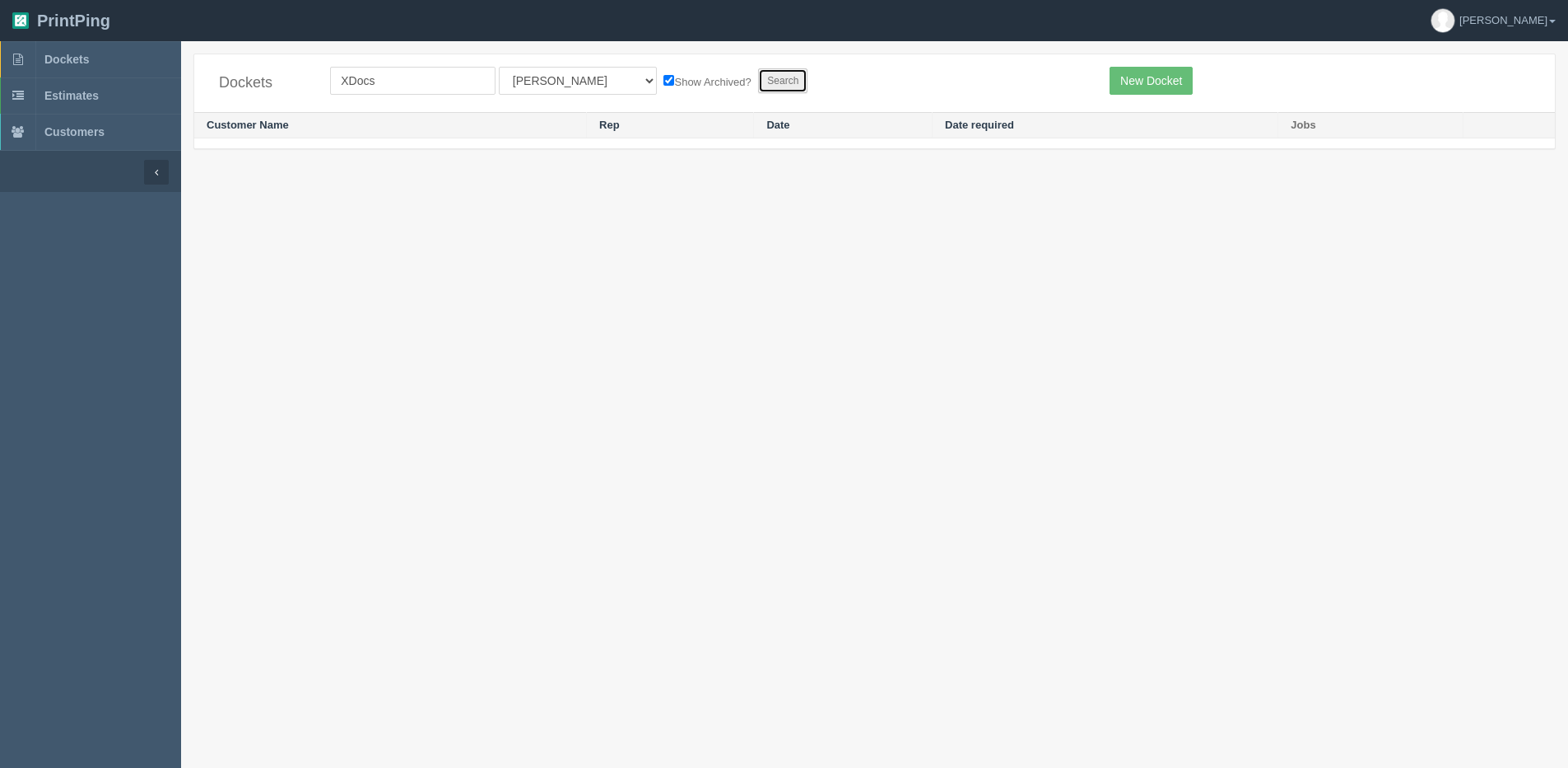
click at [758, 80] on input "Search" at bounding box center [783, 80] width 49 height 25
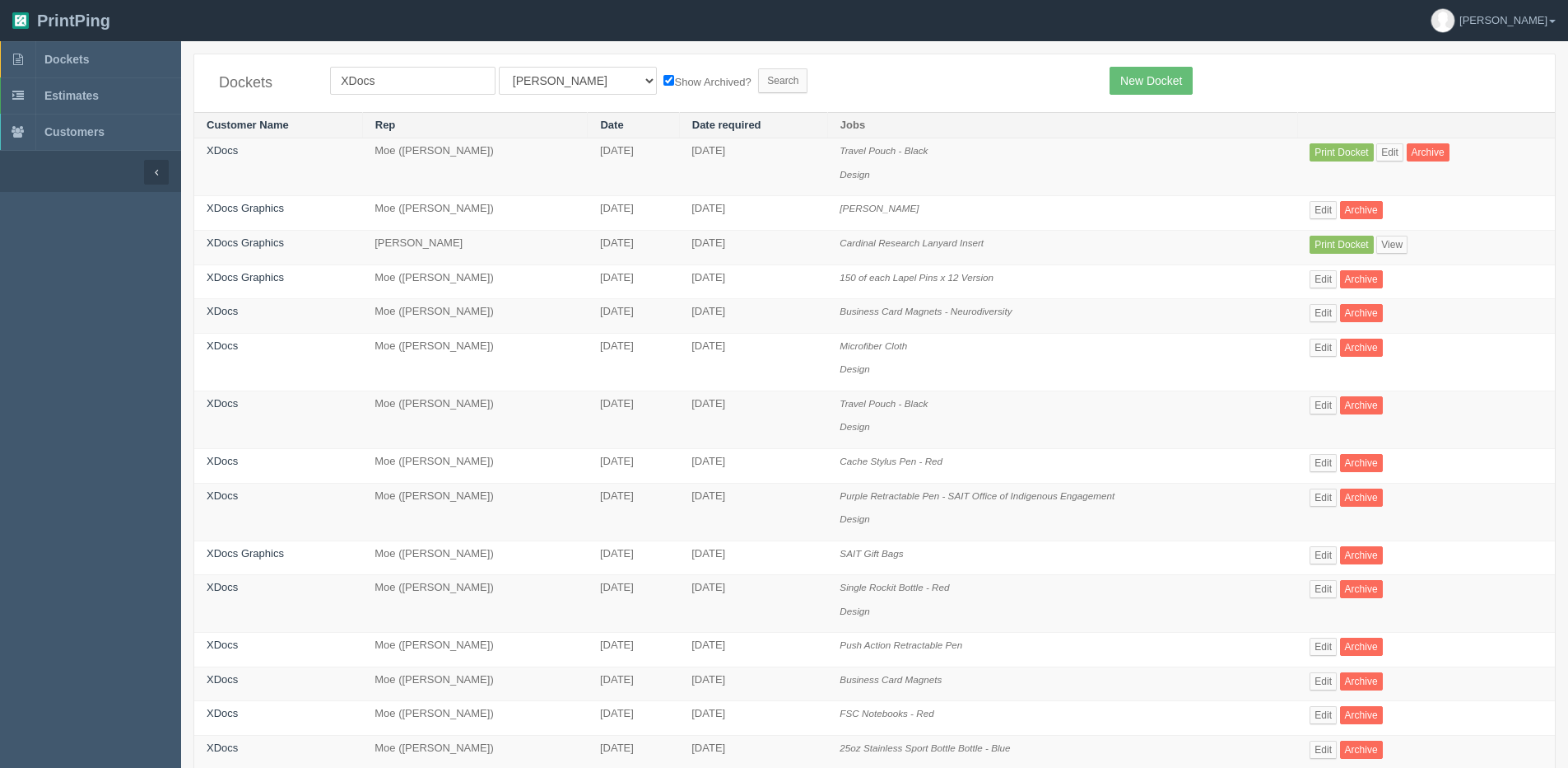
drag, startPoint x: 493, startPoint y: 76, endPoint x: 530, endPoint y: 95, distance: 41.6
click at [492, 77] on form "XDocs All Users [PERSON_NAME] Test 1 [PERSON_NAME] [PERSON_NAME] [PERSON_NAME] …" at bounding box center [708, 80] width 755 height 28
click at [527, 89] on select "All Users [PERSON_NAME] Test 1 [PERSON_NAME] [PERSON_NAME] [PERSON_NAME] France…" at bounding box center [578, 80] width 158 height 28
select select "1"
click at [499, 67] on select "All Users [PERSON_NAME] Test 1 [PERSON_NAME] [PERSON_NAME] [PERSON_NAME] France…" at bounding box center [578, 80] width 158 height 28
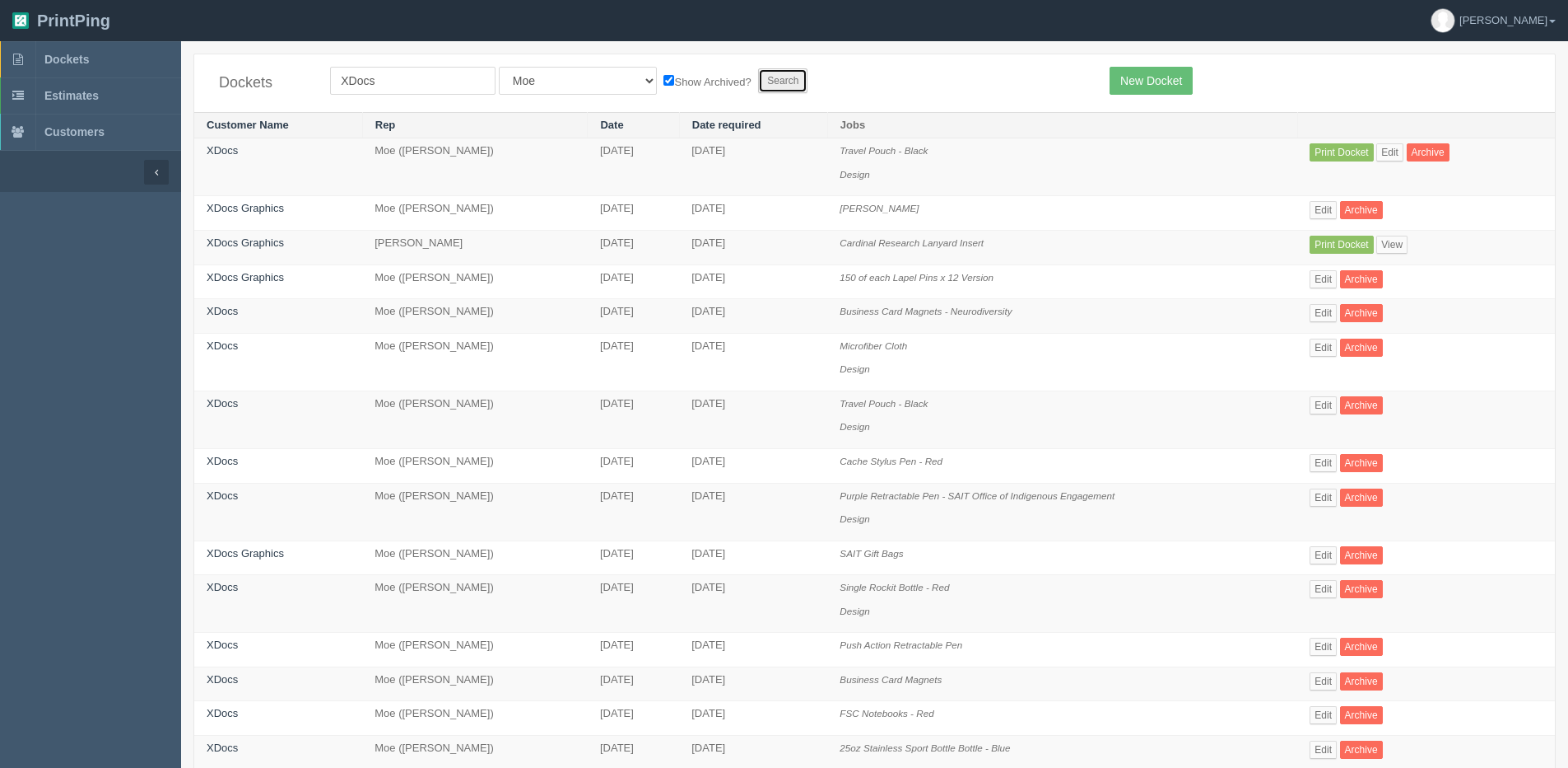
click at [758, 82] on input "Search" at bounding box center [783, 80] width 49 height 25
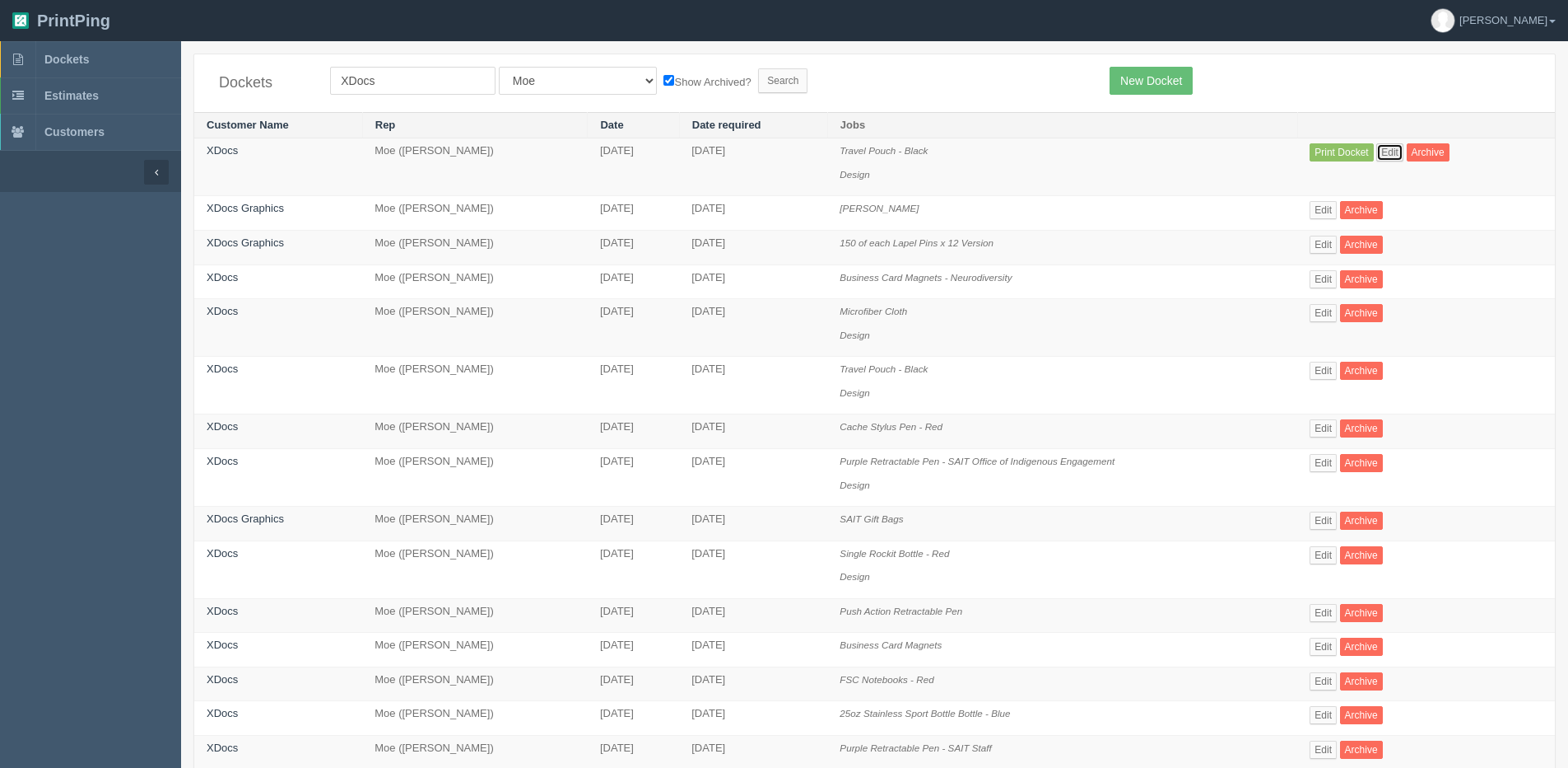
click at [1397, 148] on link "Edit" at bounding box center [1390, 152] width 27 height 18
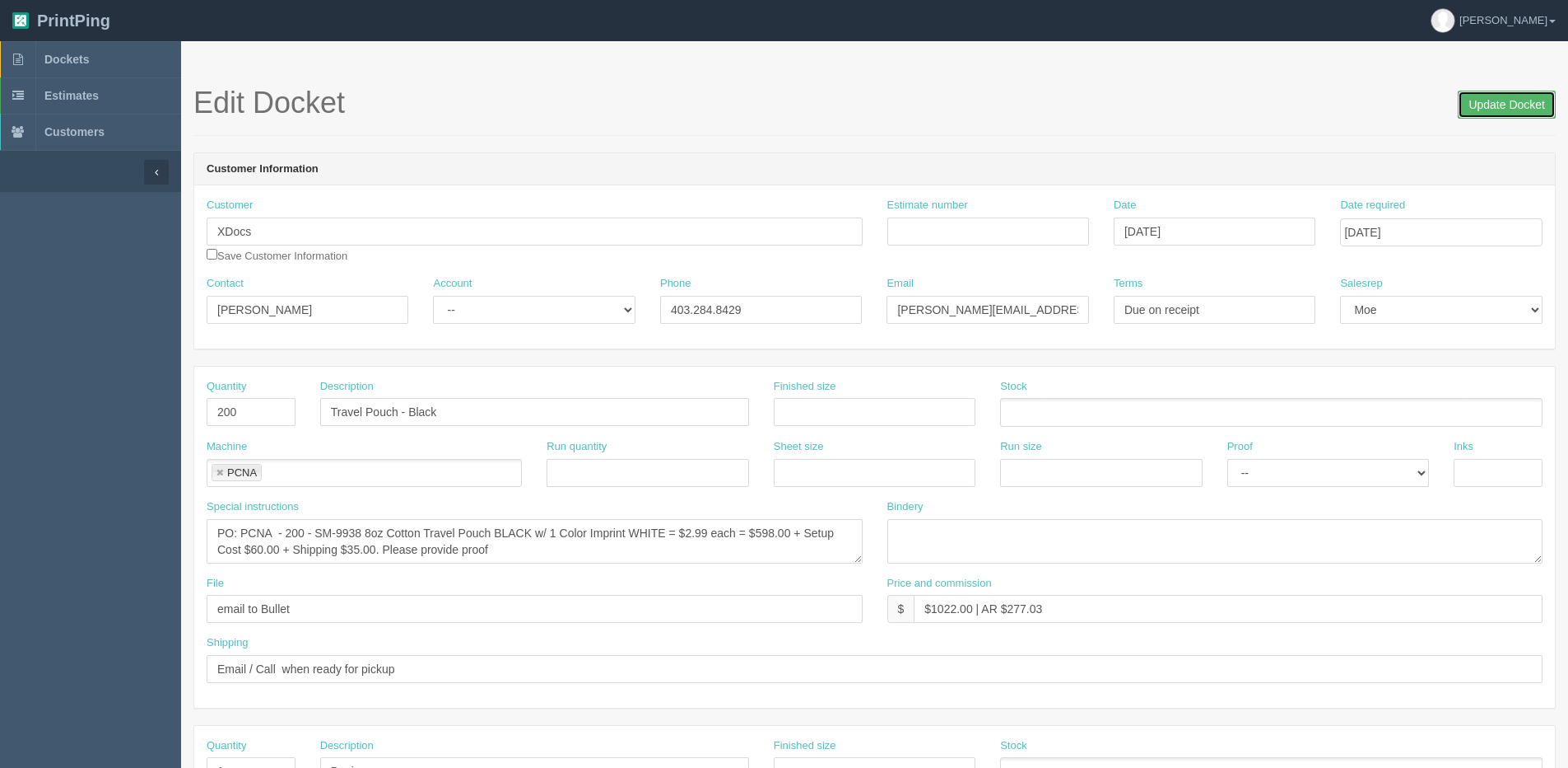
click at [1517, 92] on input "Update Docket" at bounding box center [1507, 104] width 98 height 28
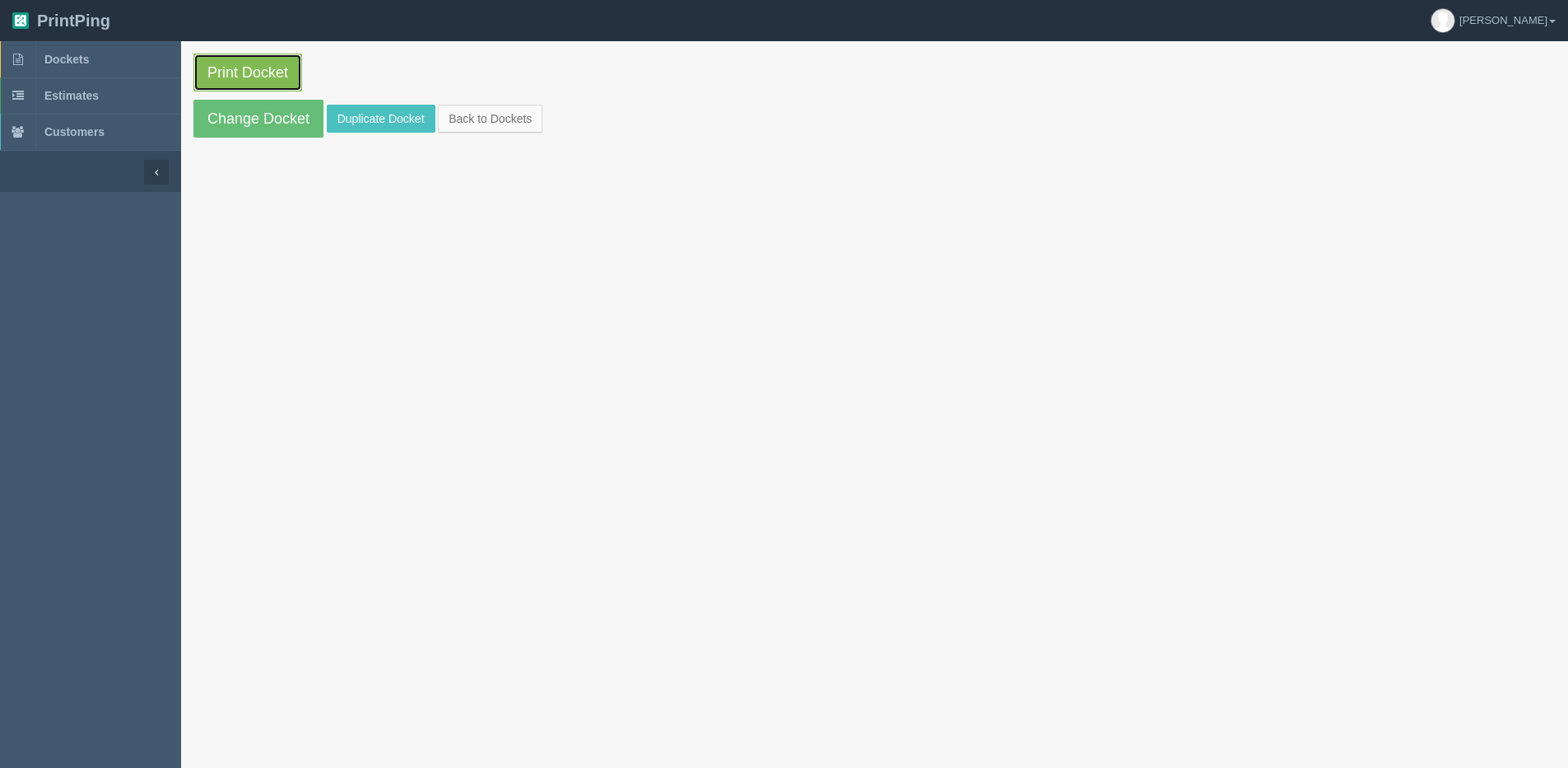
click at [237, 66] on link "Print Docket" at bounding box center [247, 72] width 109 height 38
click at [257, 117] on link "Change Docket" at bounding box center [258, 118] width 130 height 38
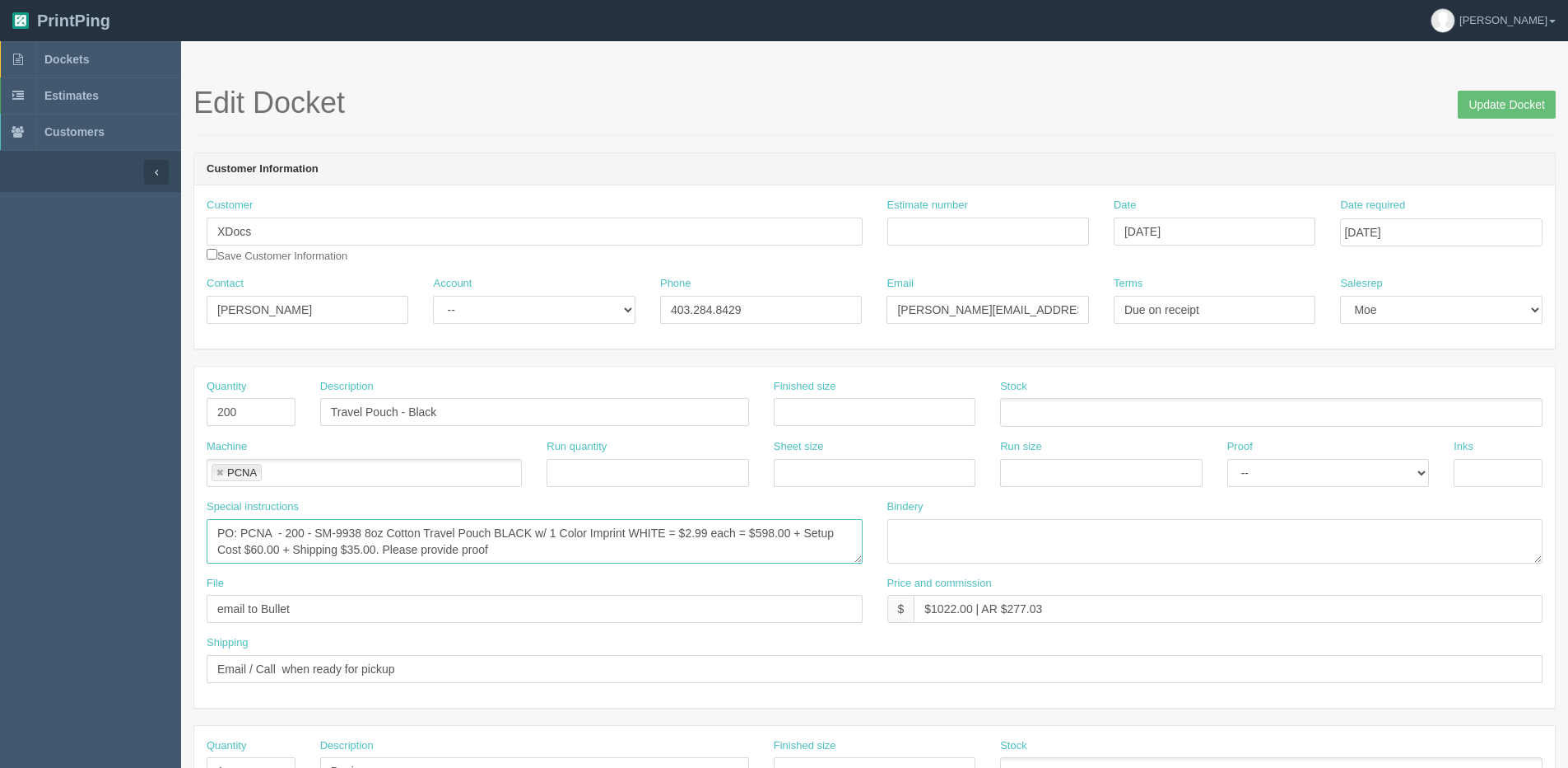
drag, startPoint x: 381, startPoint y: 548, endPoint x: 529, endPoint y: 548, distance: 148.0
click at [529, 548] on textarea "PO: PCNA - 200 - SM-9938 8oz Cotton Travel Pouch BLACK w/ 1 Color Imprint WHITE…" at bounding box center [534, 541] width 656 height 45
type textarea "PO: PCNA - 200 - SM-9938 8oz Cotton Travel Pouch BLACK w/ 1 Color Imprint WHITE…"
drag, startPoint x: 1506, startPoint y: 93, endPoint x: 1460, endPoint y: 104, distance: 47.3
click at [1506, 92] on input "Update Docket" at bounding box center [1507, 104] width 98 height 28
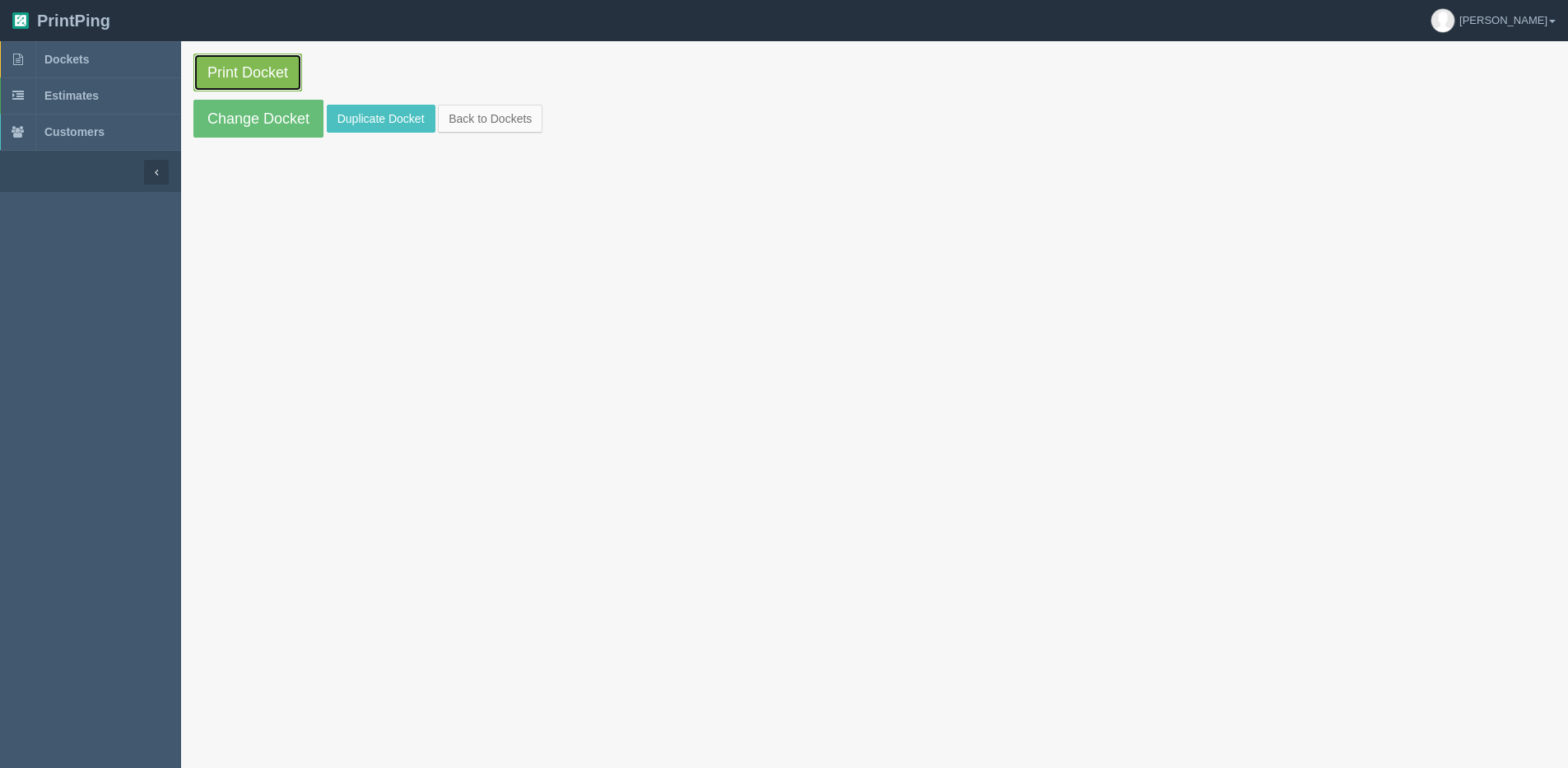
click at [262, 74] on link "Print Docket" at bounding box center [247, 72] width 109 height 38
